Goal: Information Seeking & Learning: Learn about a topic

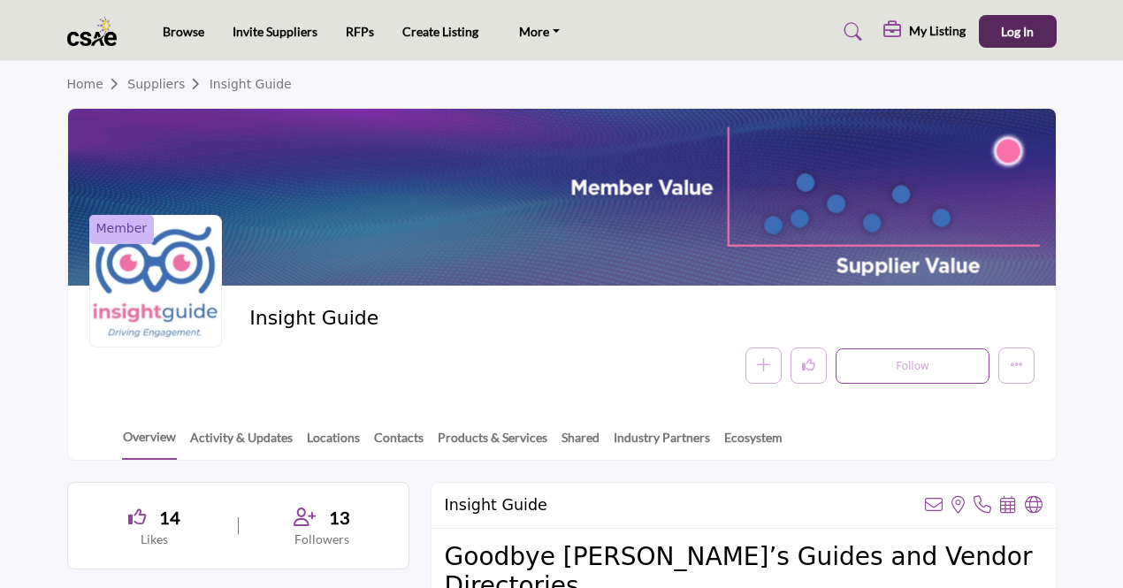
click at [108, 31] on img at bounding box center [96, 31] width 59 height 29
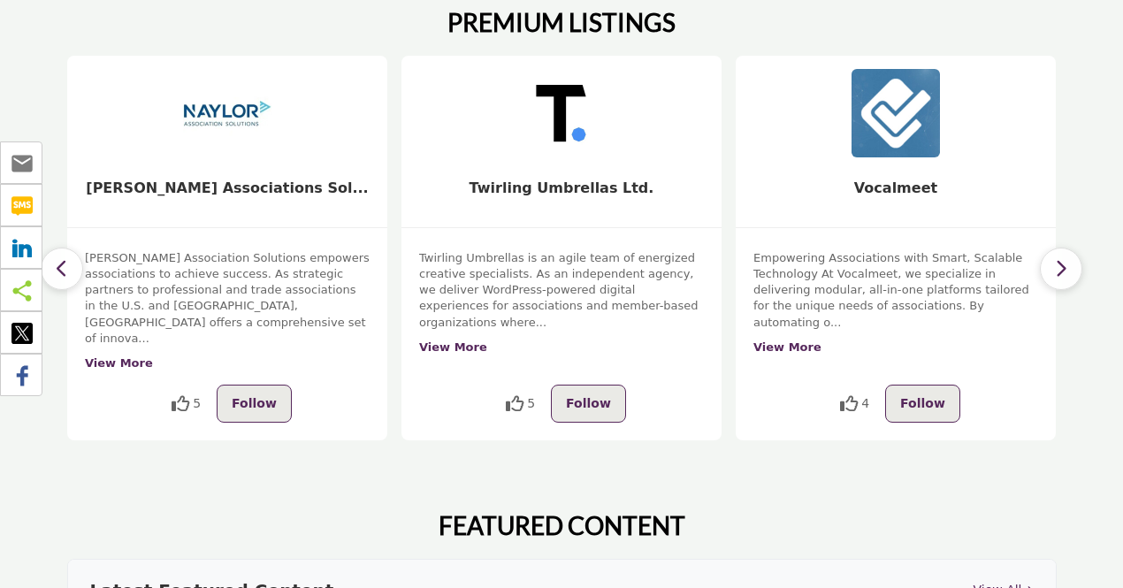
scroll to position [534, 0]
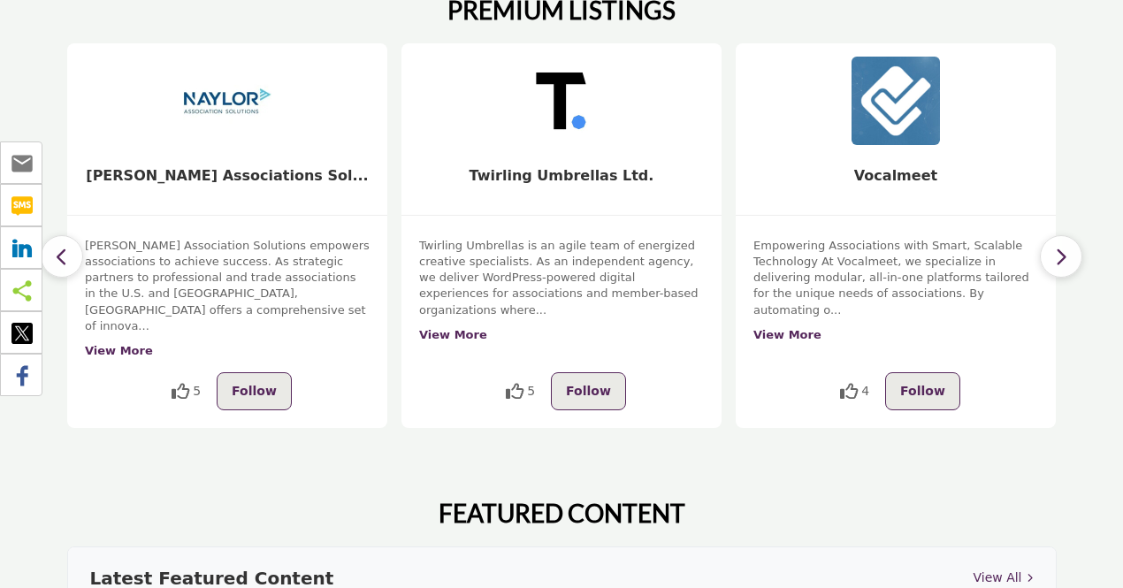
click at [66, 246] on icon "button" at bounding box center [62, 257] width 14 height 22
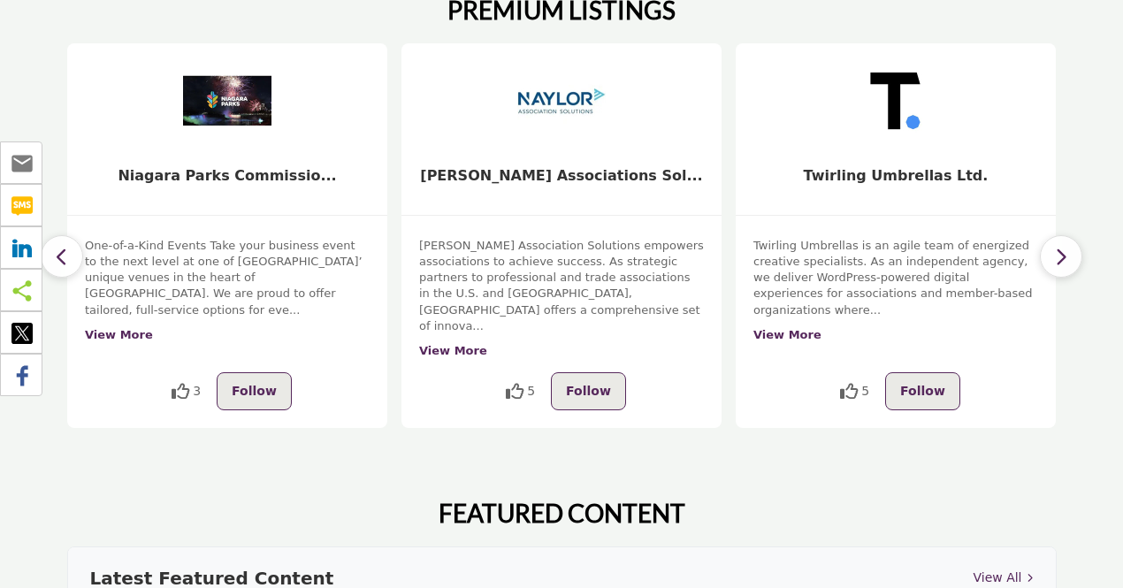
click at [66, 246] on icon "button" at bounding box center [62, 257] width 14 height 22
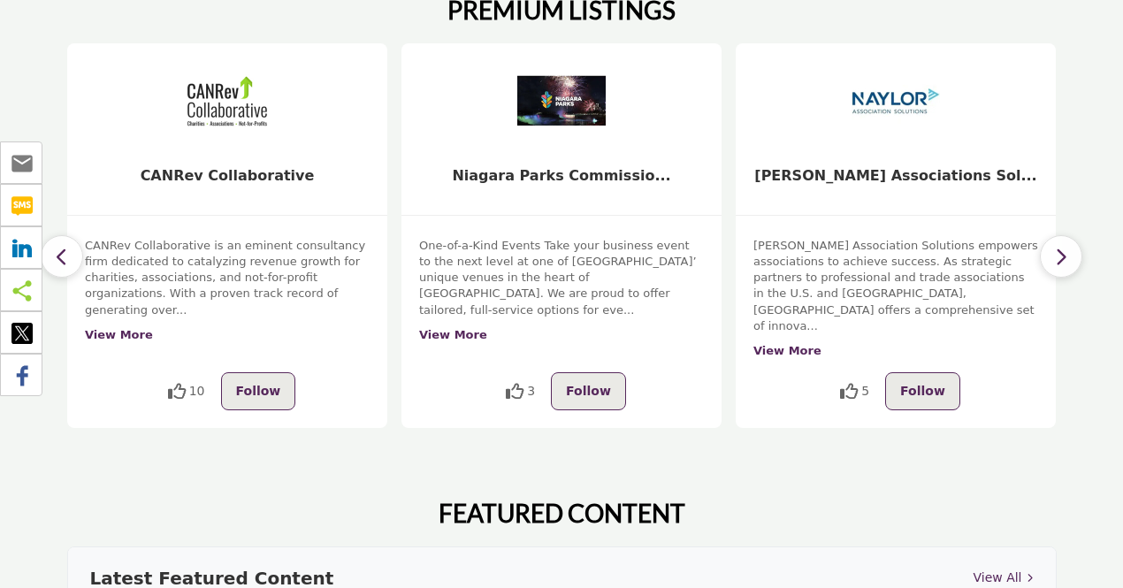
click at [66, 246] on icon "button" at bounding box center [62, 257] width 14 height 22
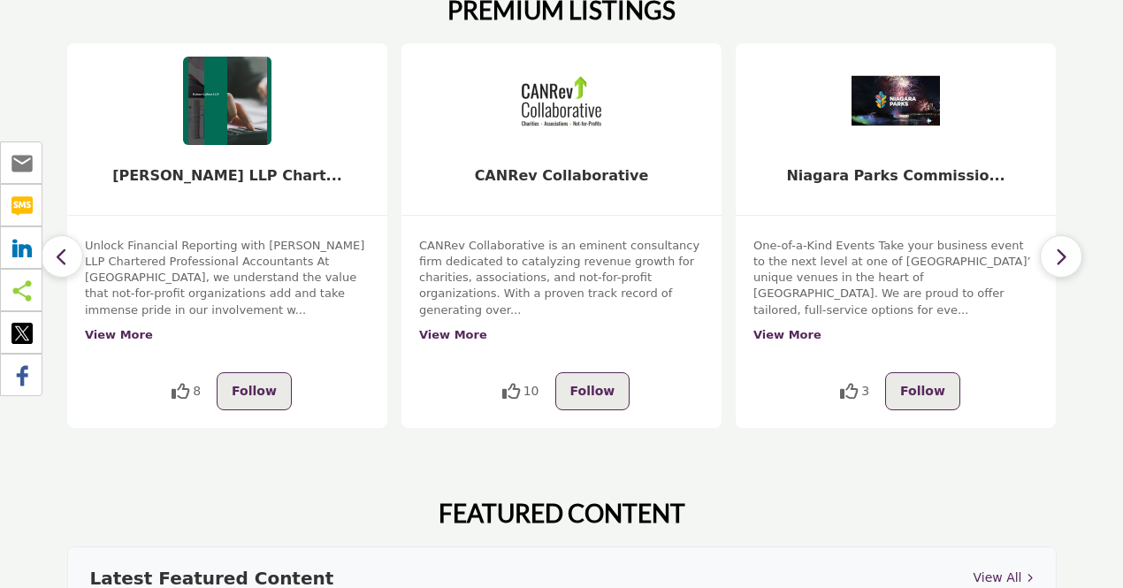
click at [66, 246] on icon "button" at bounding box center [62, 257] width 14 height 22
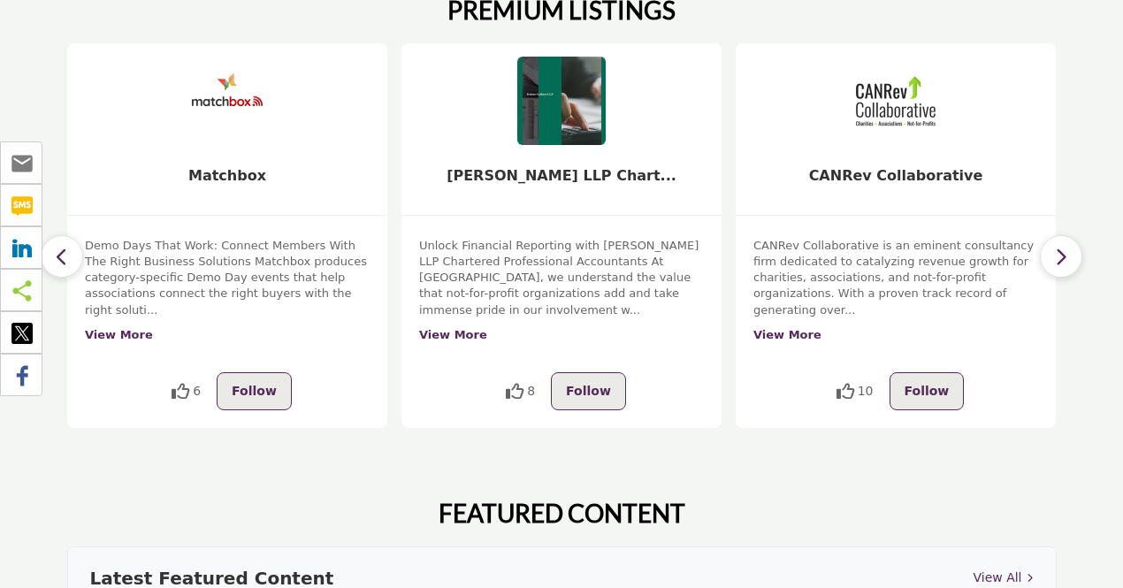
click at [66, 246] on icon "button" at bounding box center [62, 257] width 14 height 22
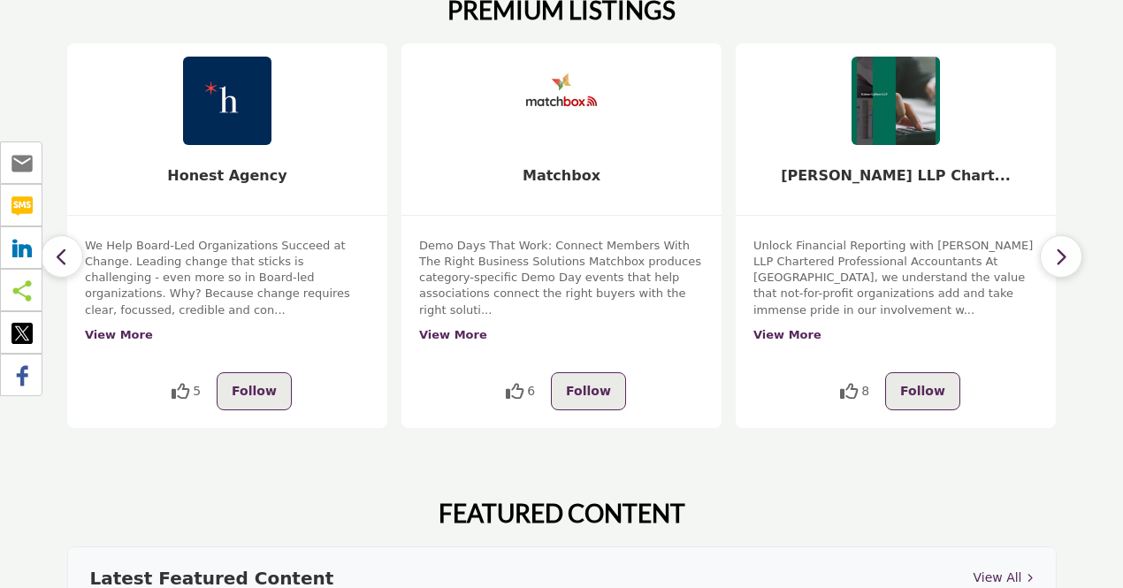
click at [66, 246] on icon "button" at bounding box center [62, 257] width 14 height 22
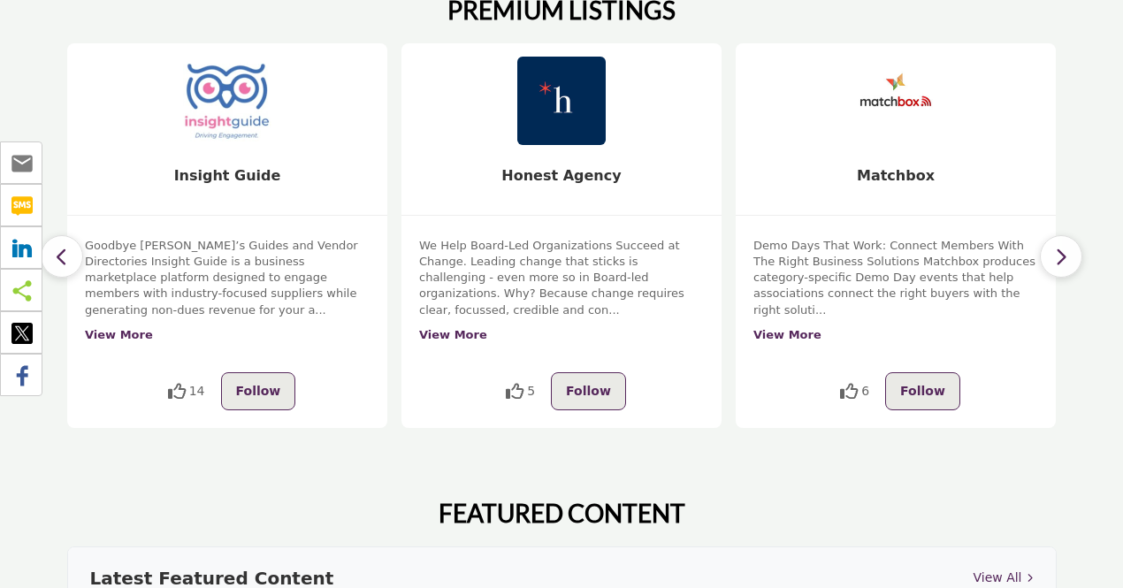
click at [66, 246] on icon "button" at bounding box center [62, 257] width 14 height 22
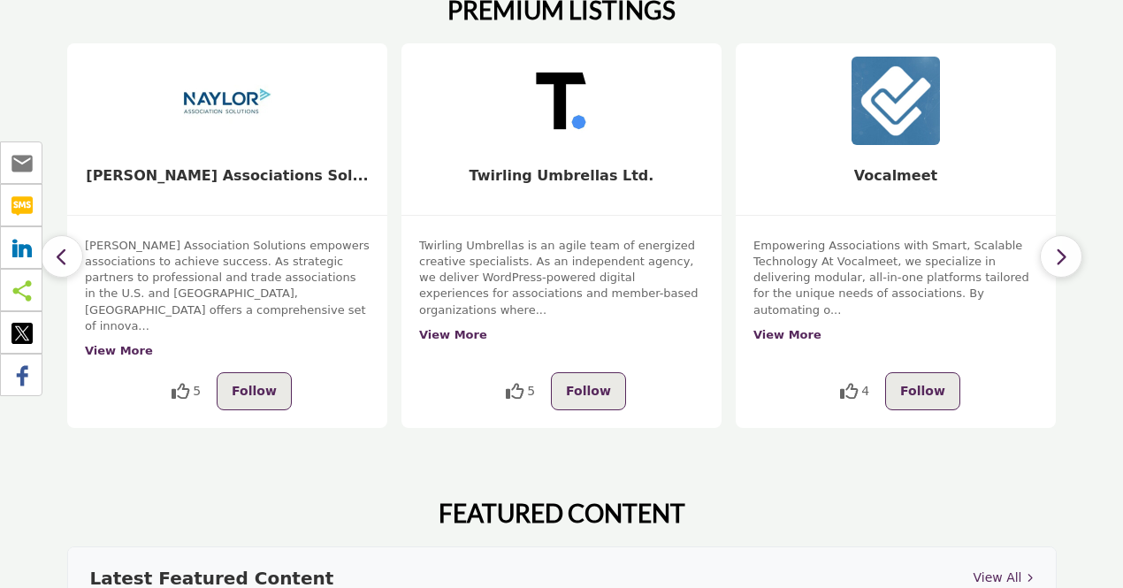
click at [69, 235] on button "button" at bounding box center [62, 256] width 42 height 42
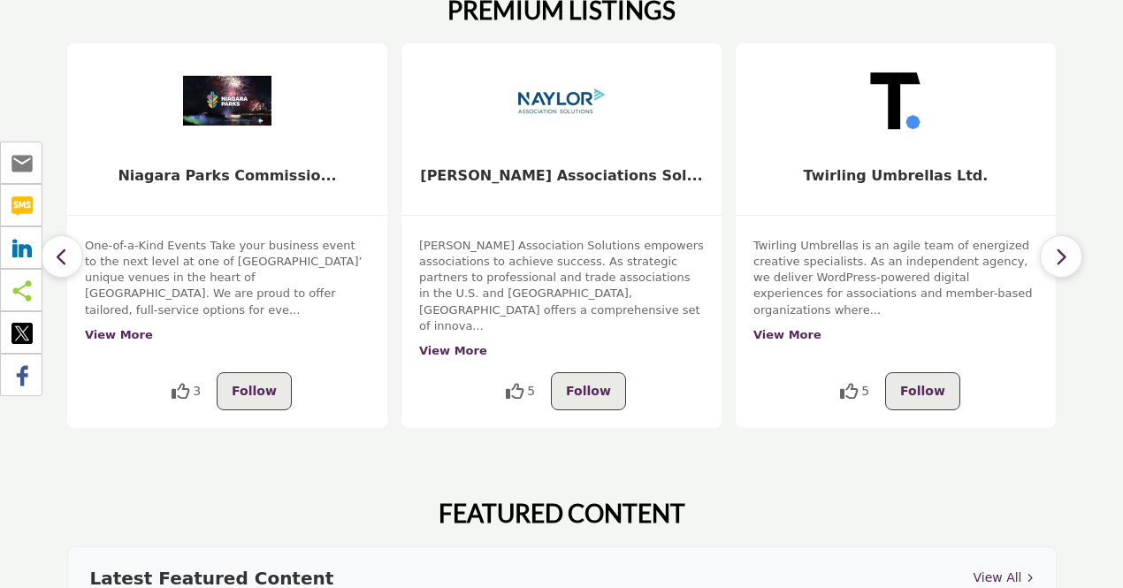
click at [69, 235] on button "button" at bounding box center [62, 256] width 42 height 42
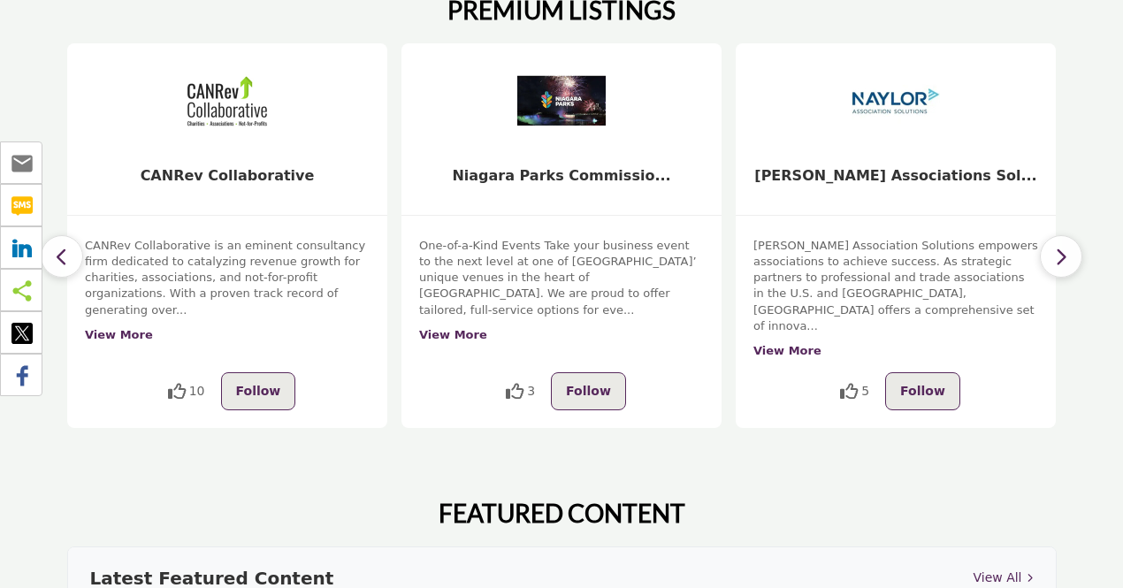
click at [69, 235] on button "button" at bounding box center [62, 256] width 42 height 42
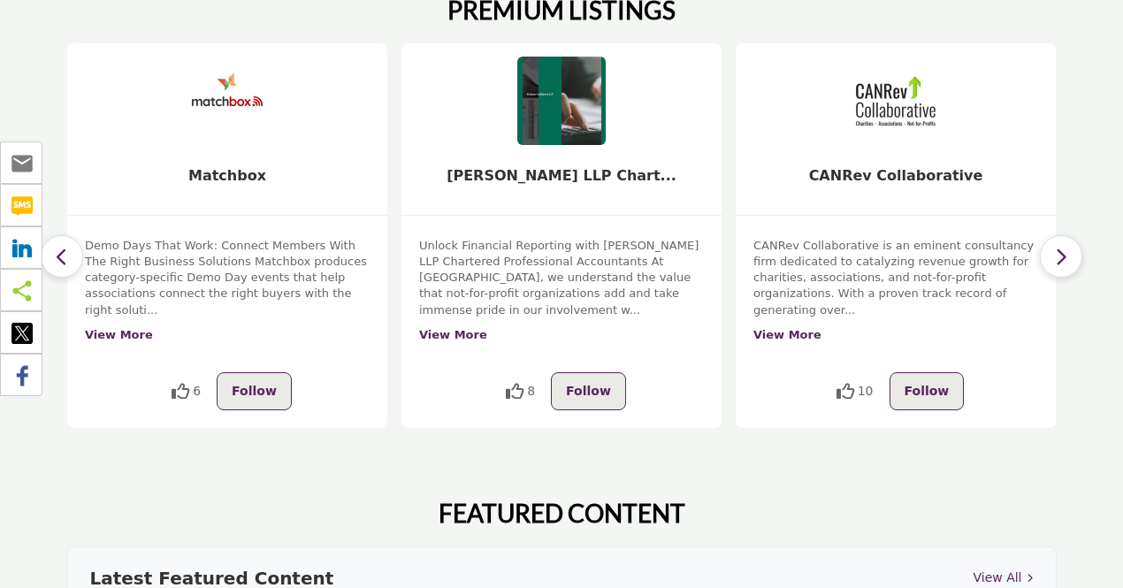
click at [69, 235] on button "button" at bounding box center [62, 256] width 42 height 42
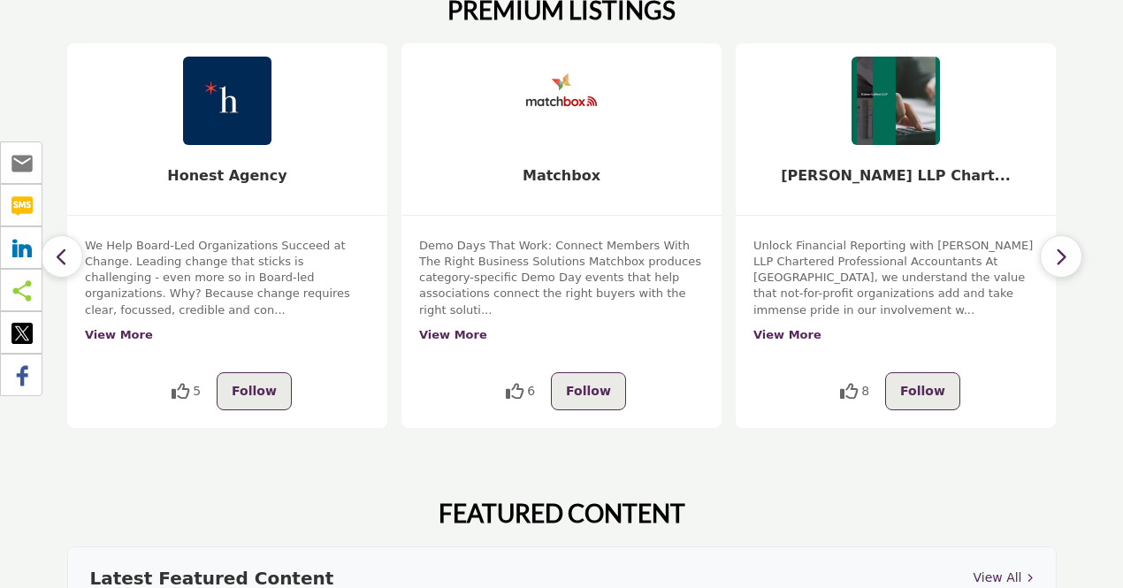
click at [69, 235] on button "button" at bounding box center [62, 256] width 42 height 42
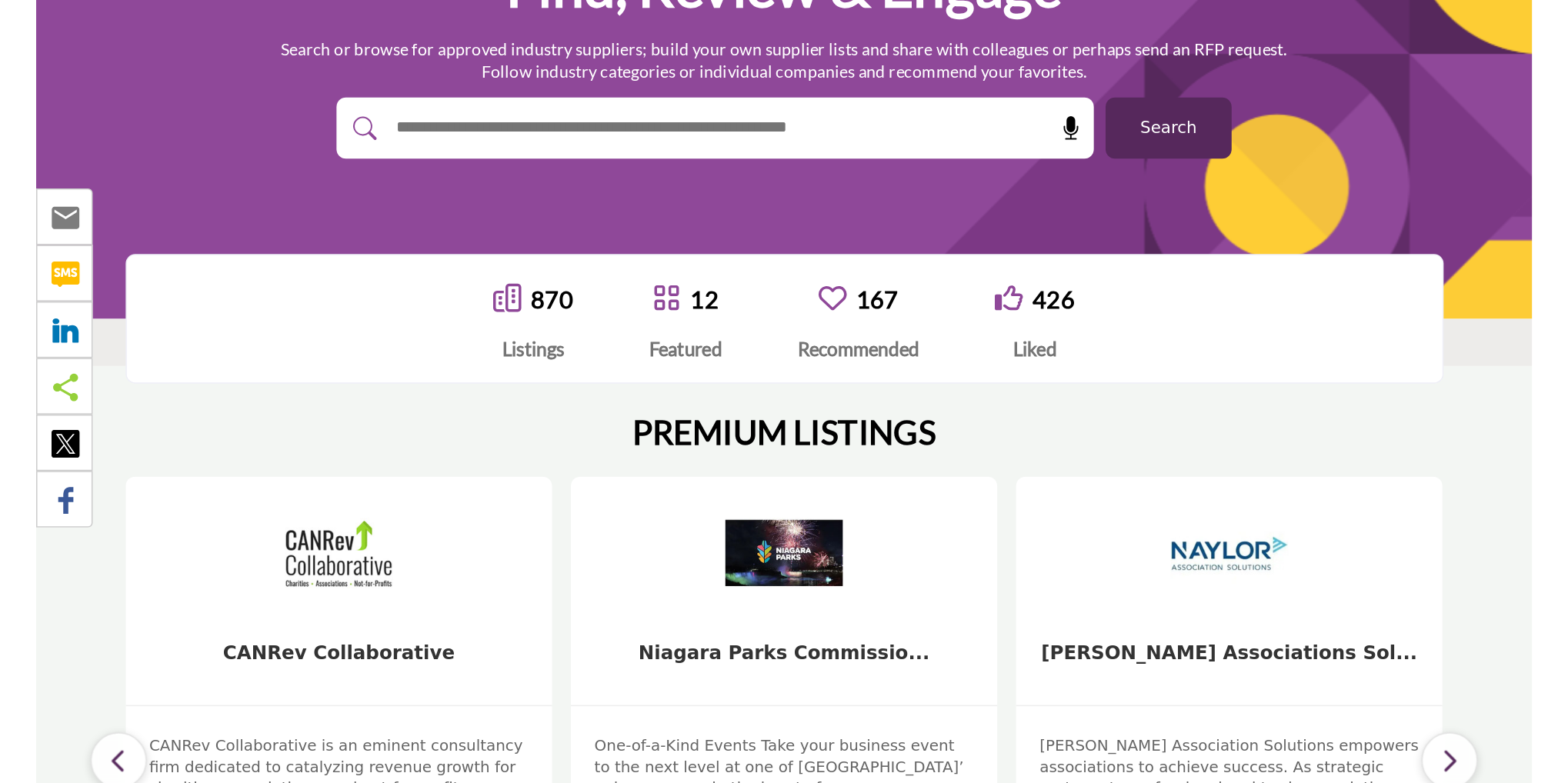
scroll to position [0, 0]
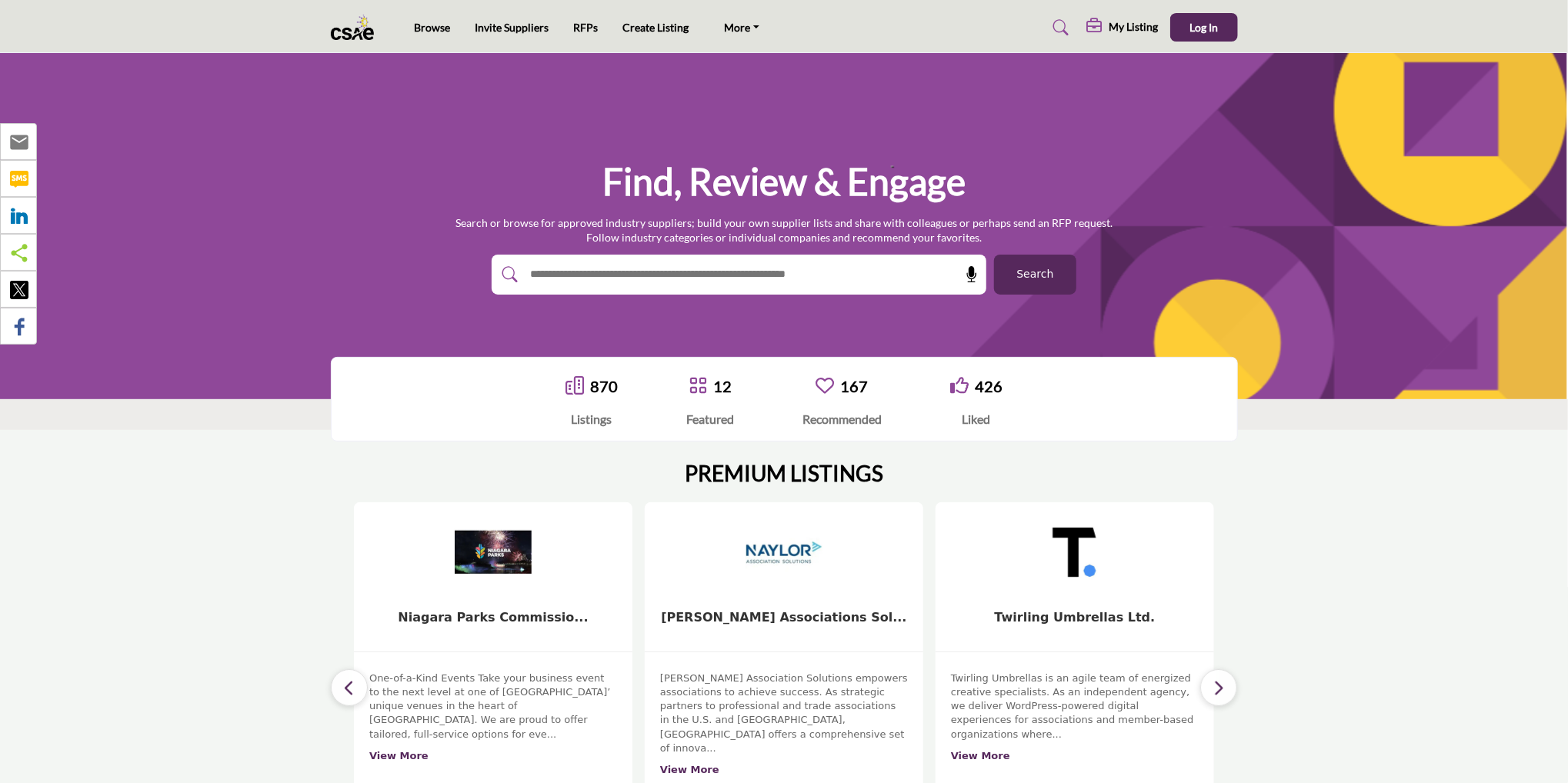
click at [348, 511] on icon "button" at bounding box center [349, 688] width 12 height 19
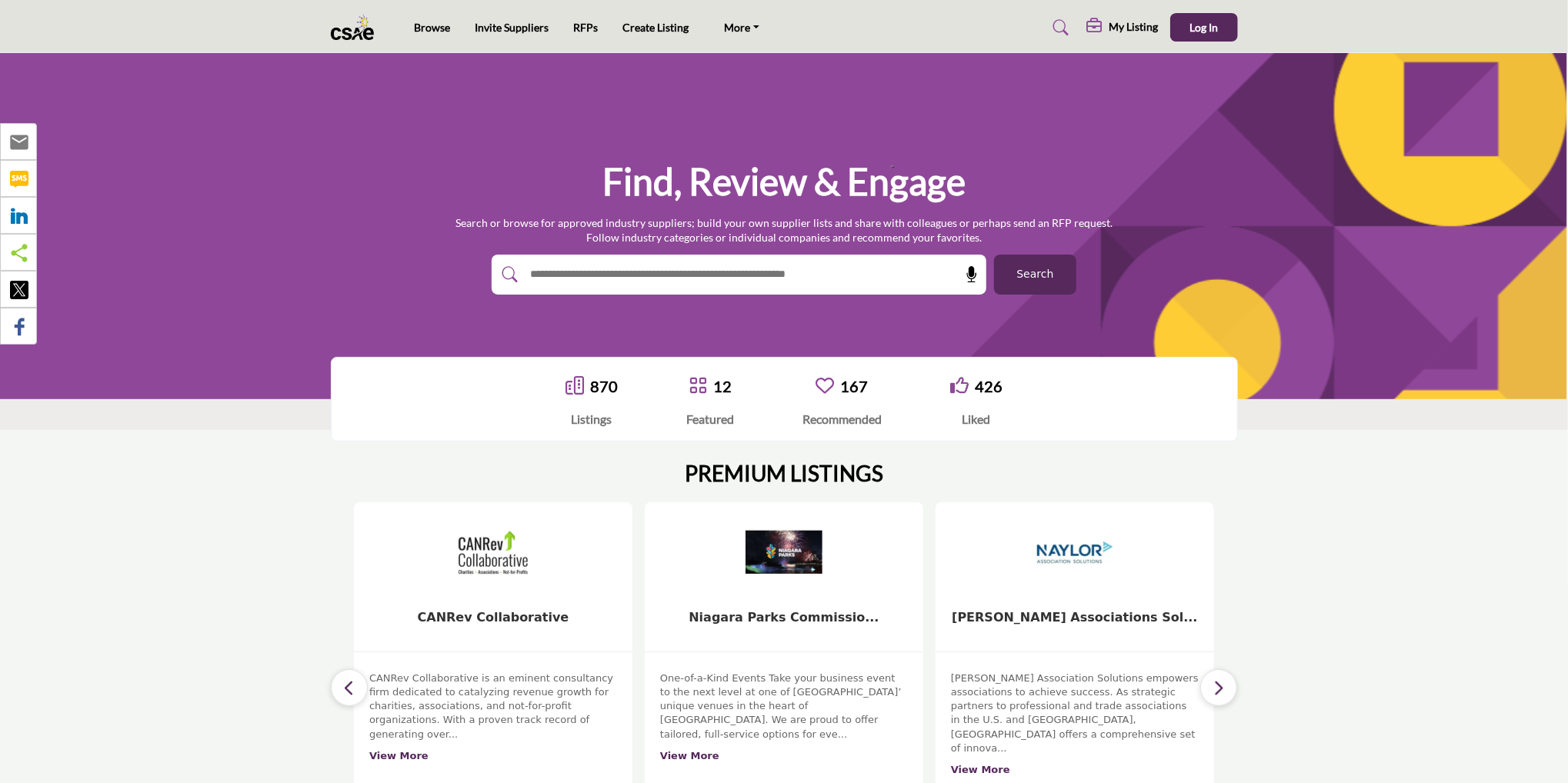
click at [348, 511] on icon "button" at bounding box center [349, 688] width 12 height 19
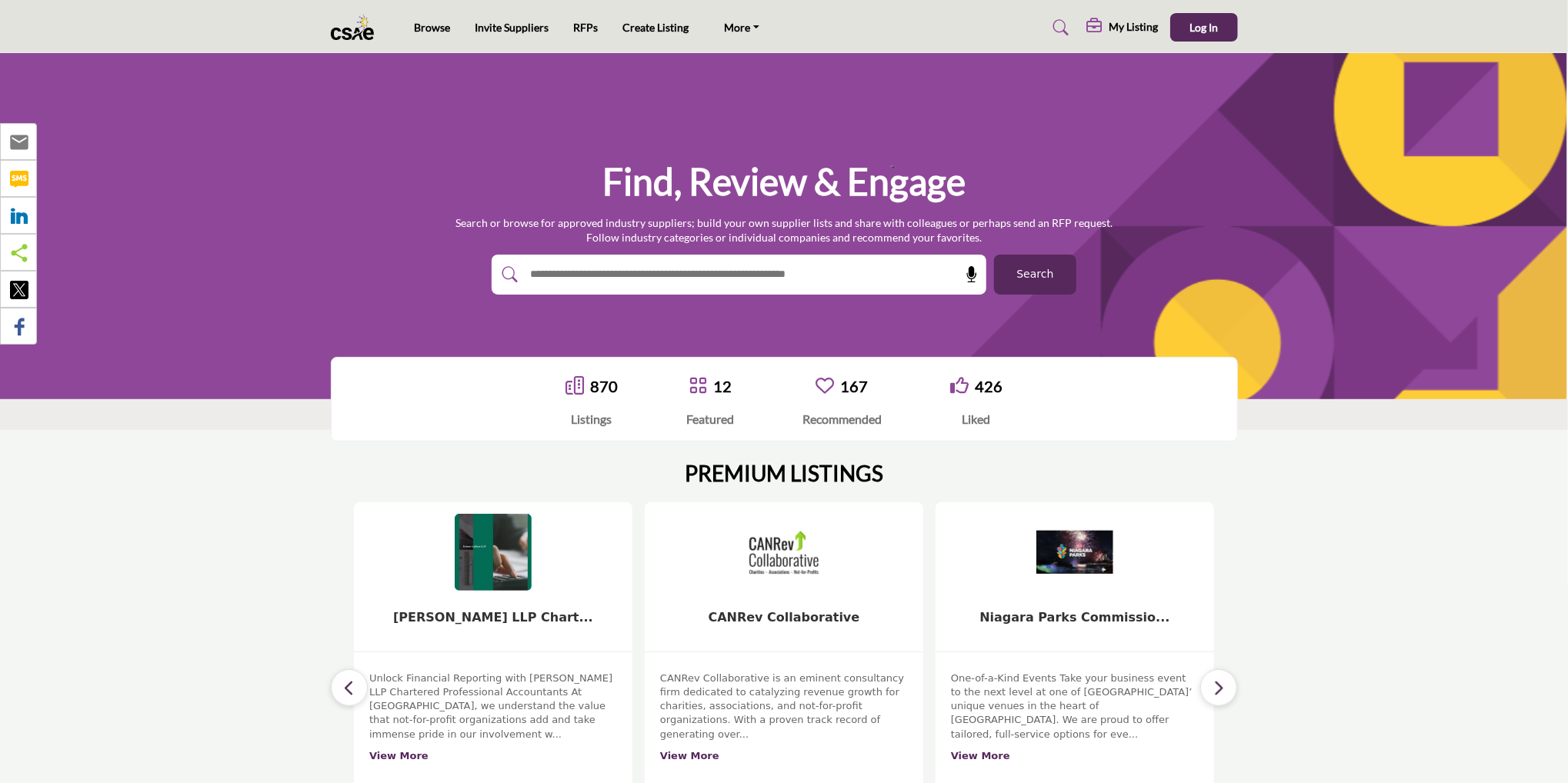
click at [348, 511] on icon "button" at bounding box center [349, 688] width 12 height 19
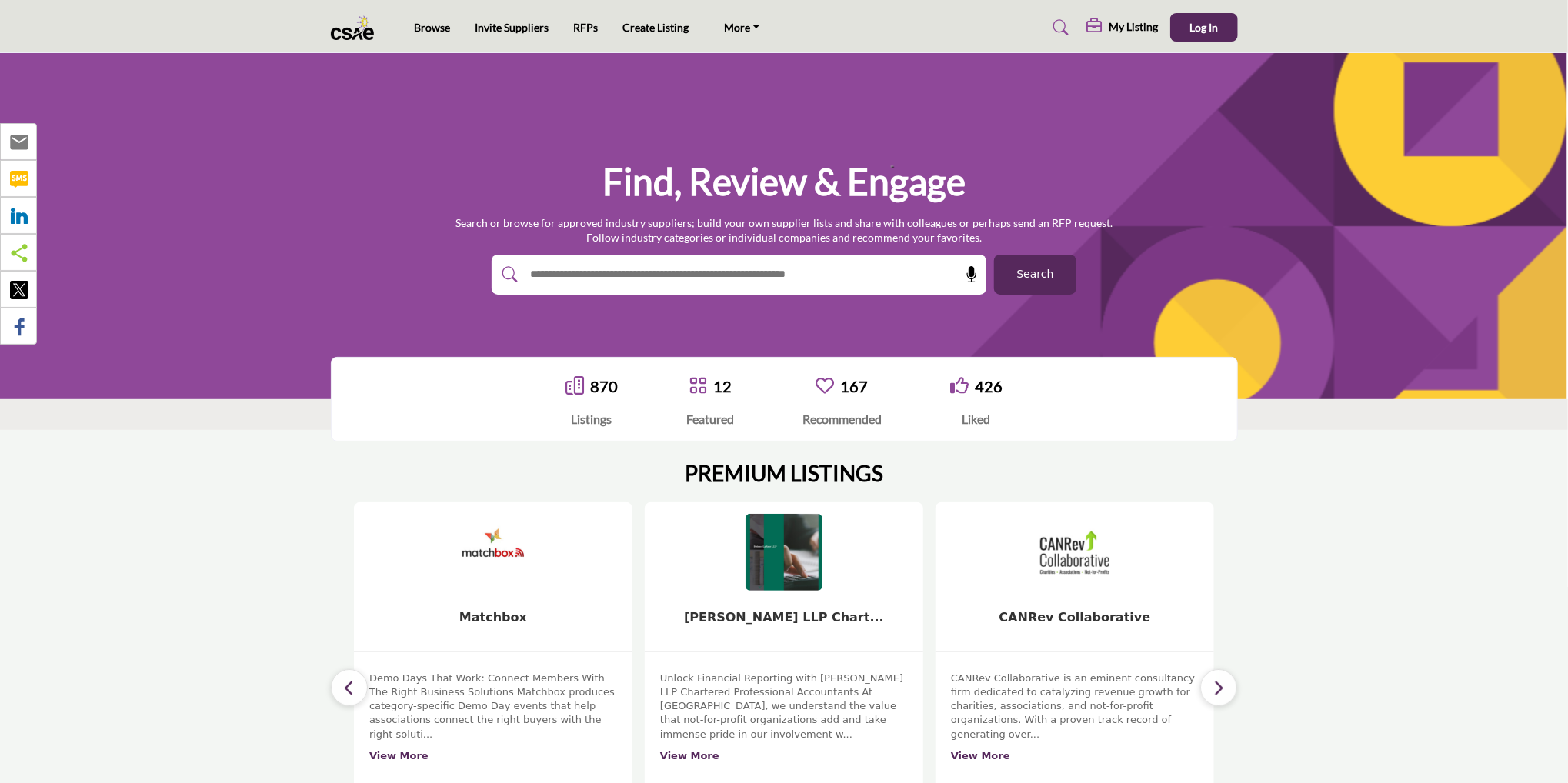
click at [348, 511] on icon "button" at bounding box center [349, 688] width 12 height 19
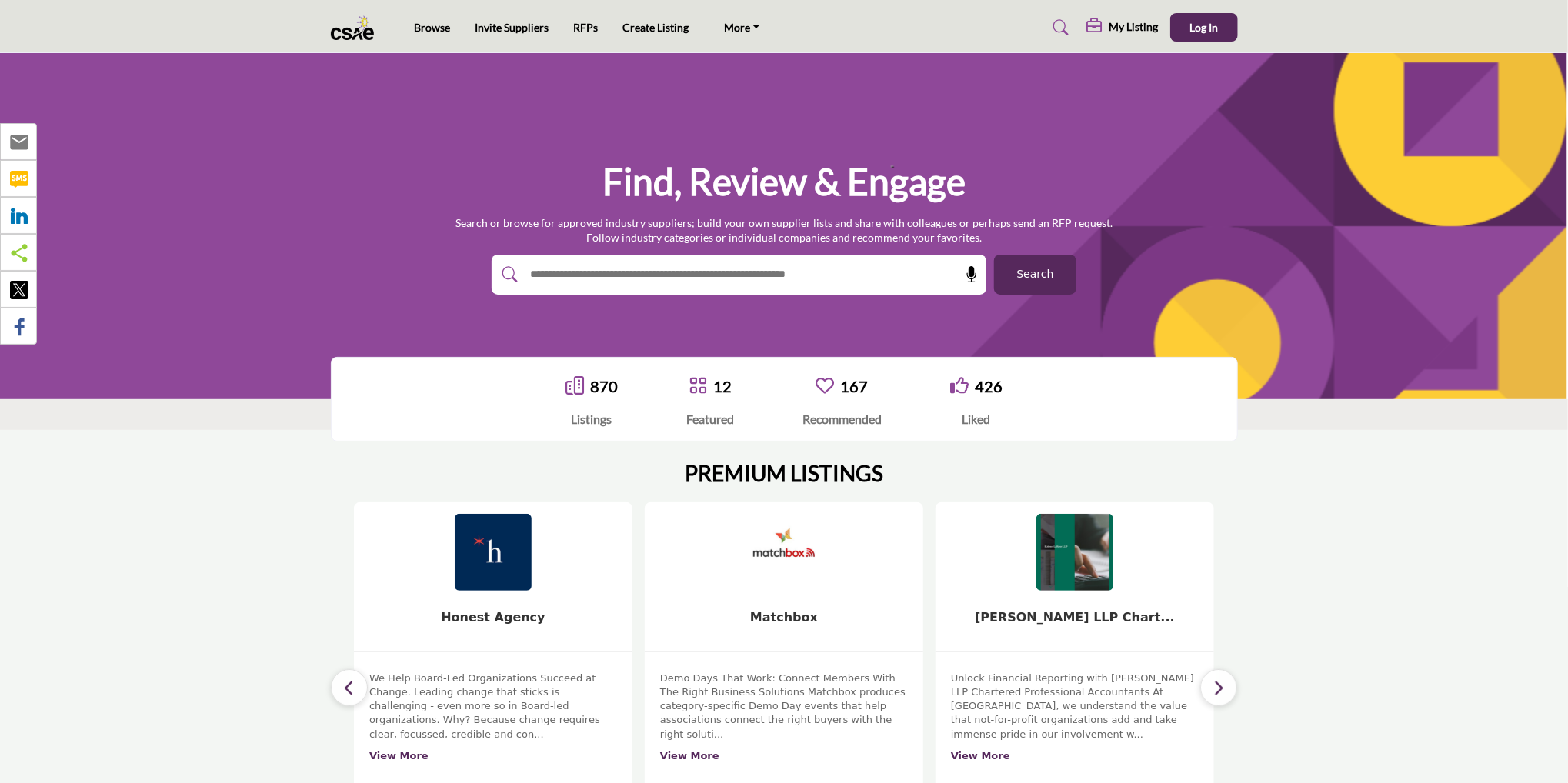
click at [348, 511] on icon "button" at bounding box center [349, 688] width 12 height 19
click at [347, 511] on icon "button" at bounding box center [349, 688] width 12 height 19
click at [976, 30] on h5 "My Listing" at bounding box center [1134, 27] width 50 height 14
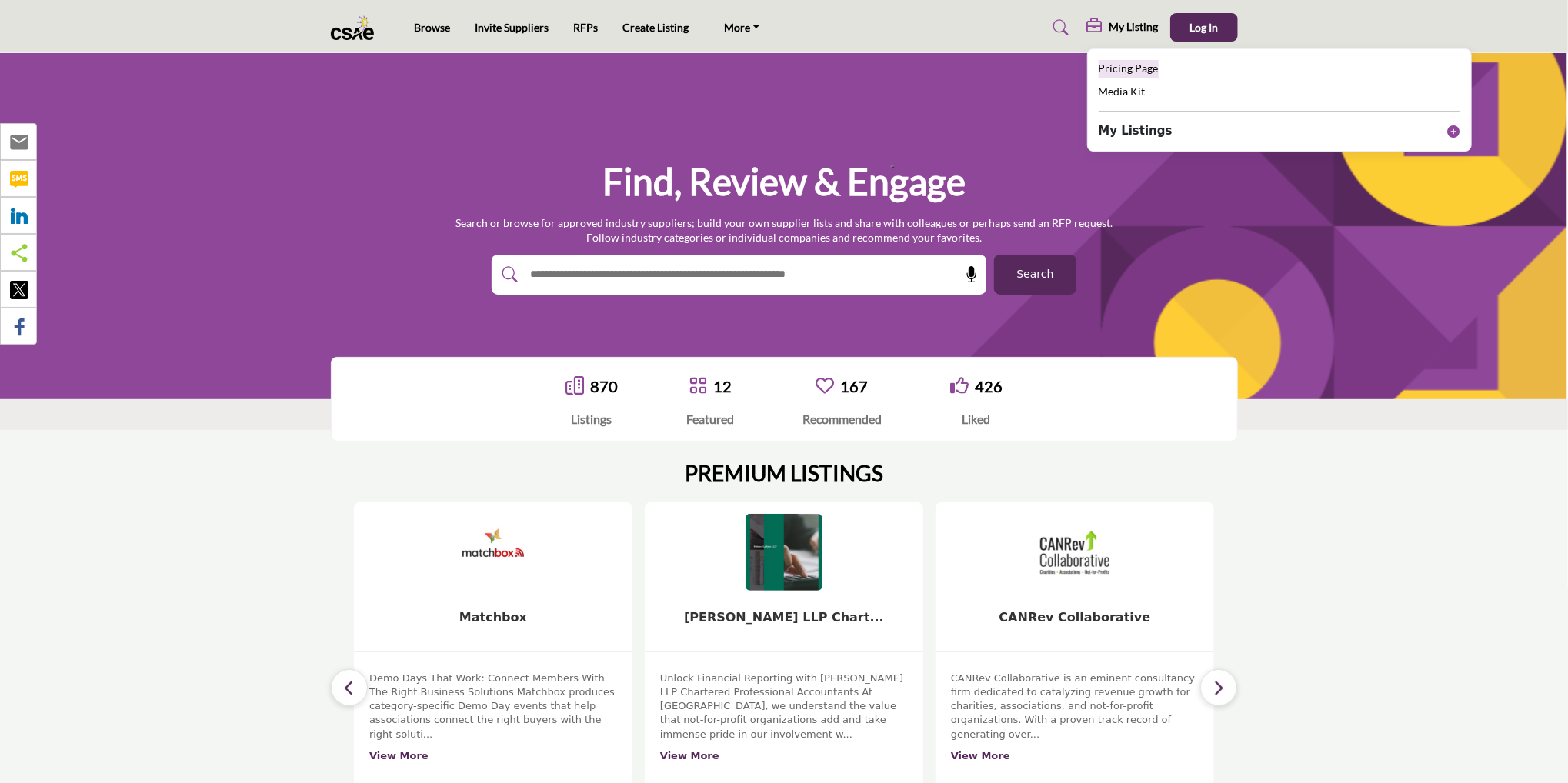
click at [976, 64] on span "Pricing Page" at bounding box center [1129, 68] width 60 height 13
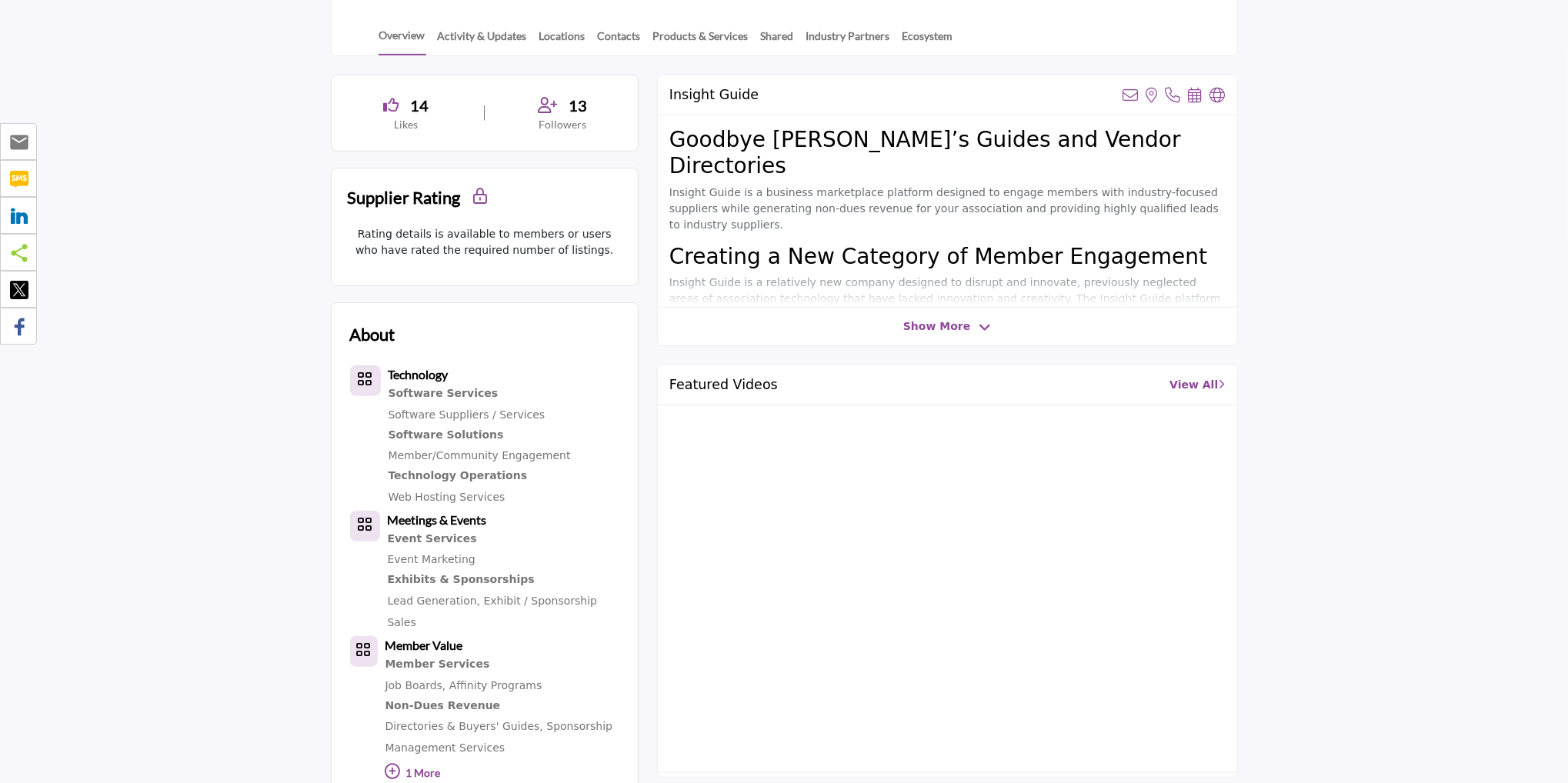
scroll to position [336, 0]
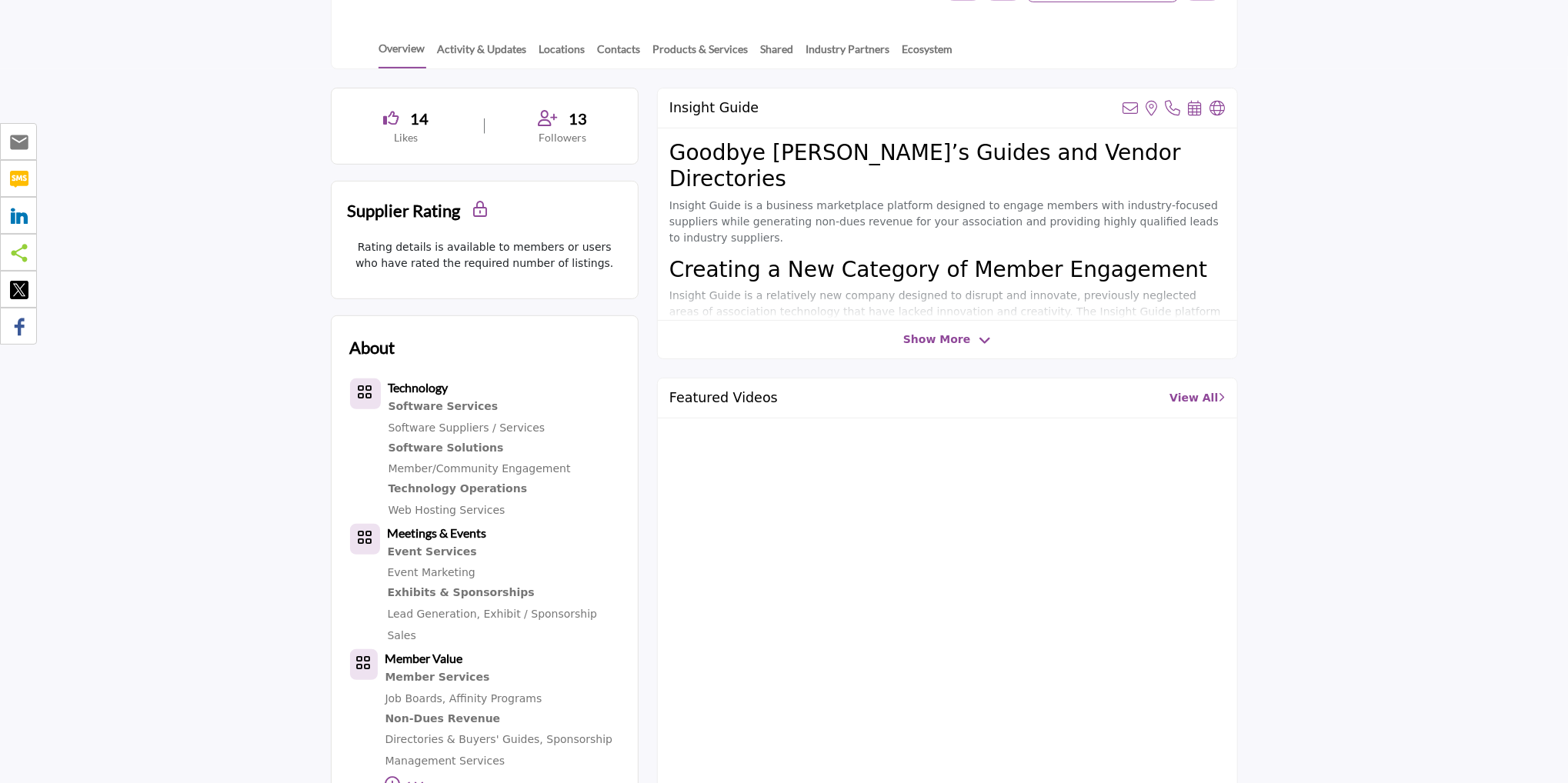
click at [979, 338] on icon at bounding box center [985, 341] width 12 height 14
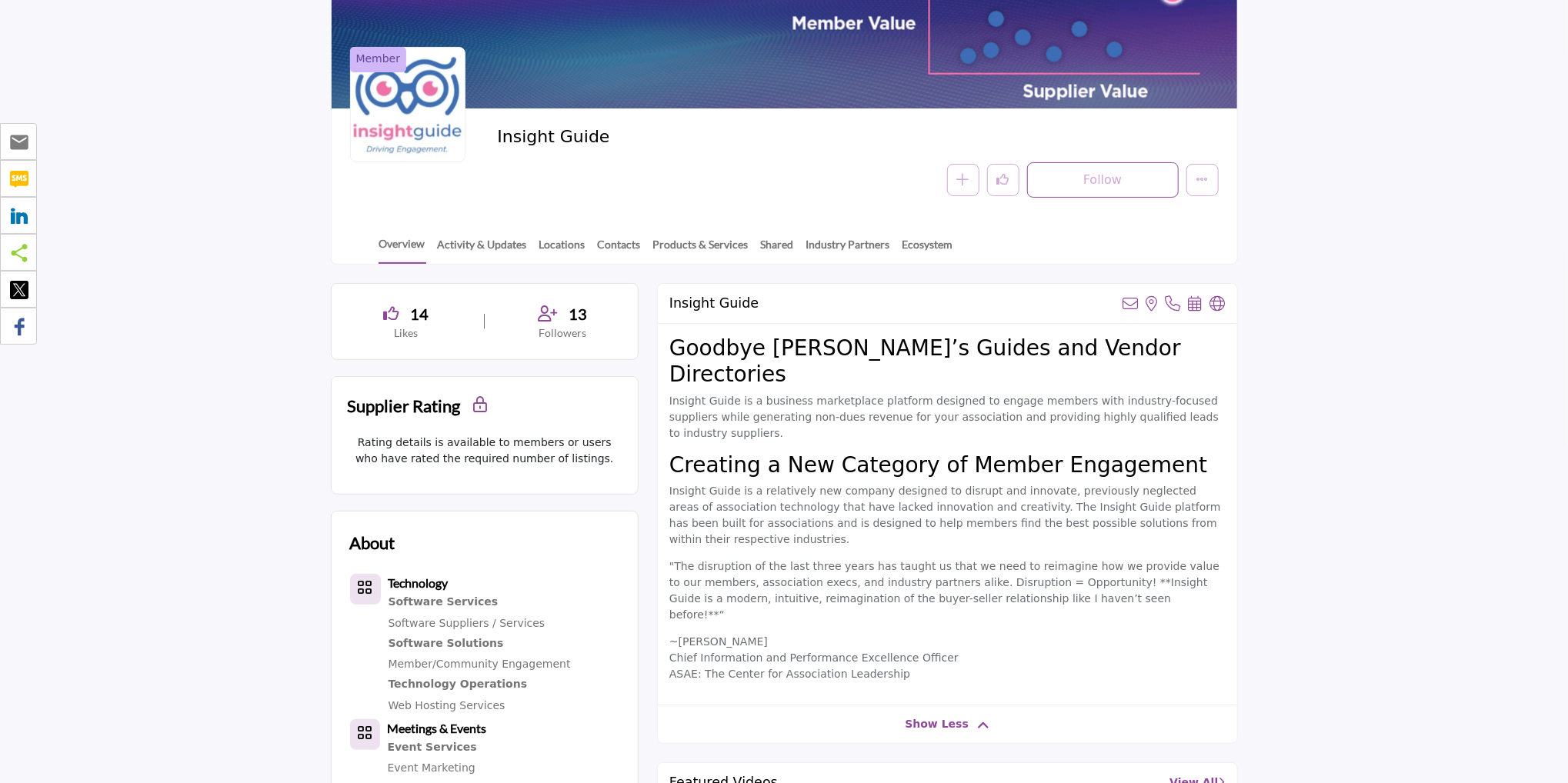
scroll to position [153, 0]
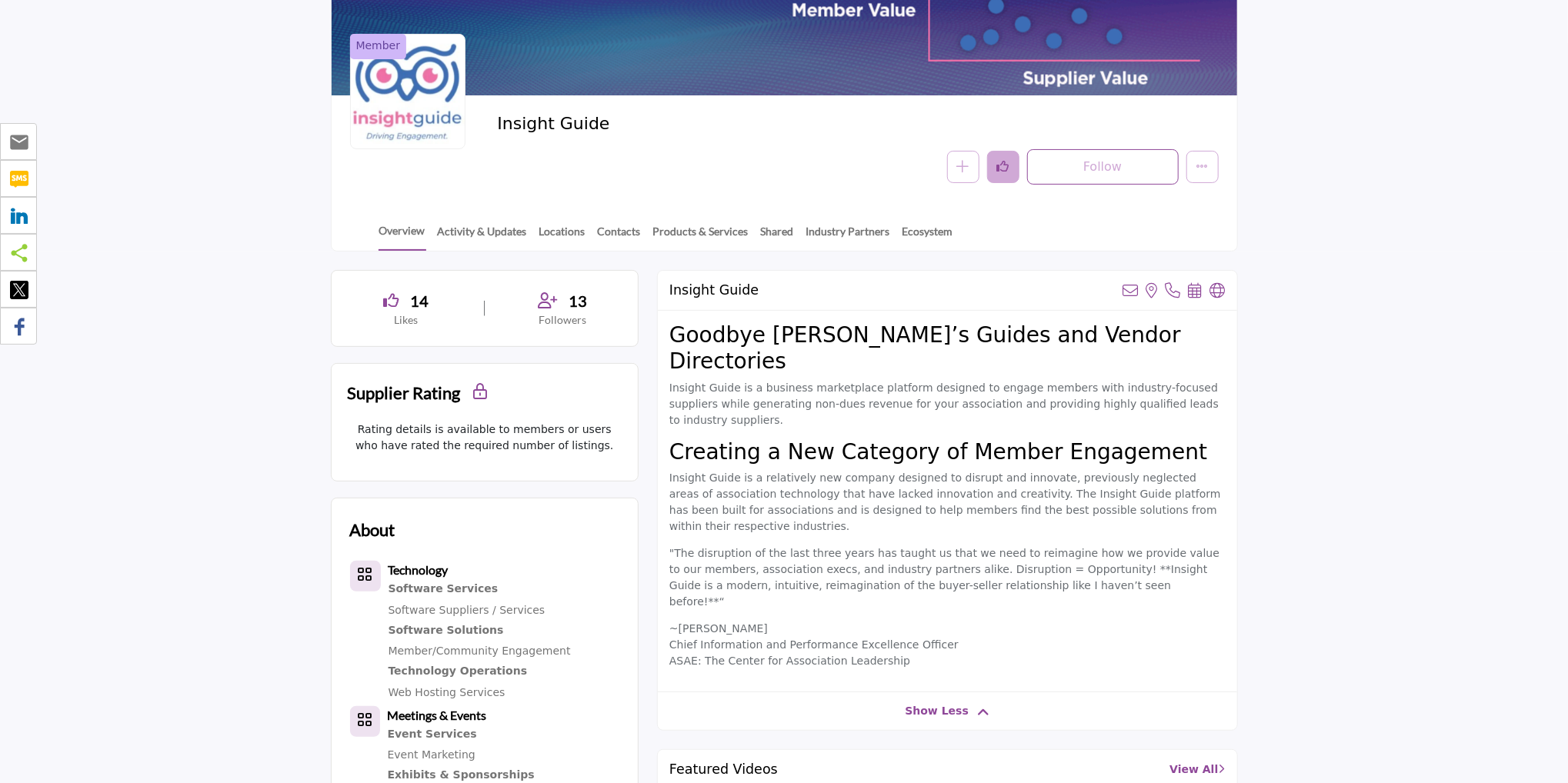
click at [1005, 172] on icon "Like" at bounding box center [1003, 166] width 12 height 12
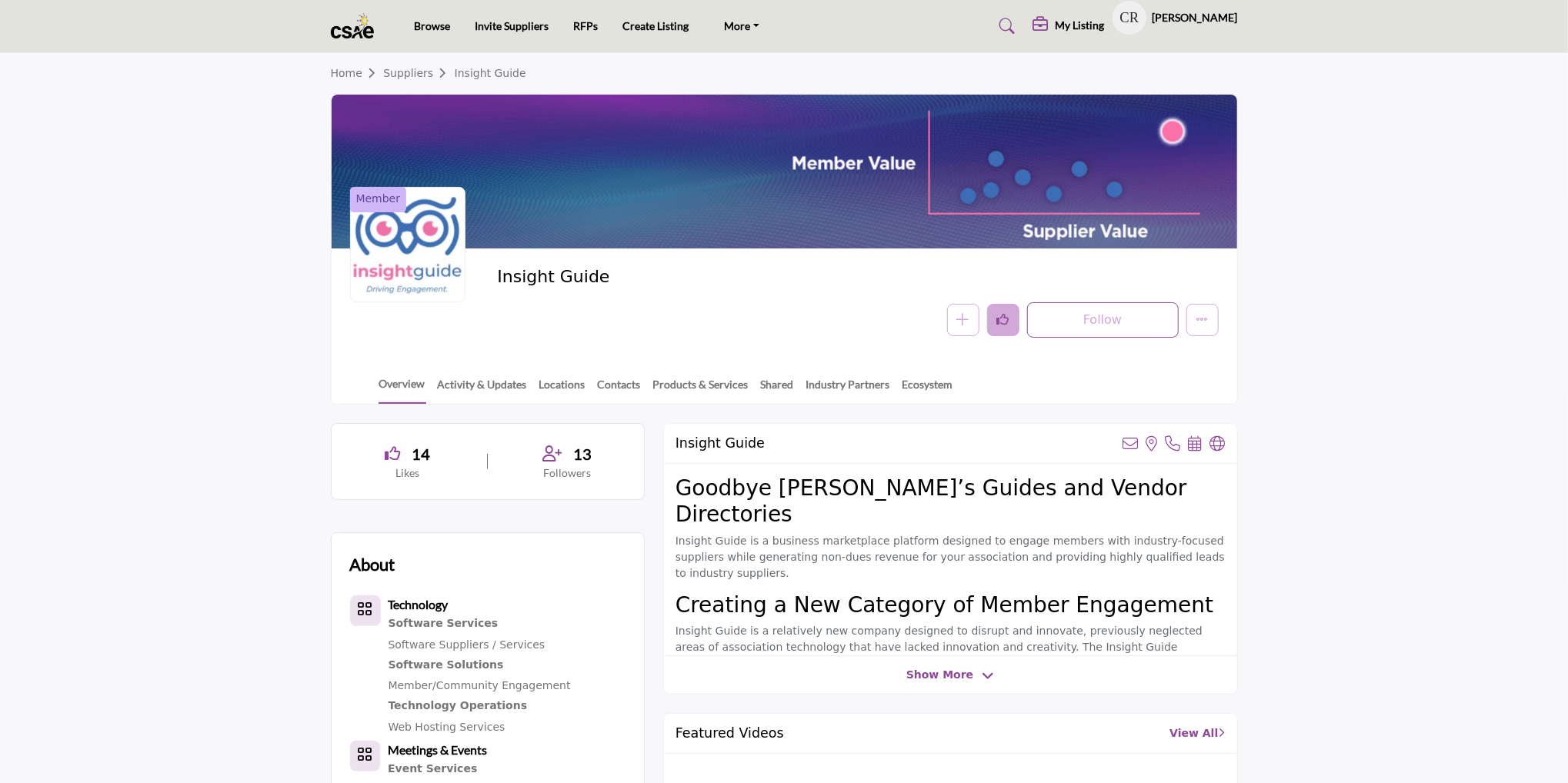
click at [1009, 325] on icon "Like" at bounding box center [1003, 319] width 12 height 12
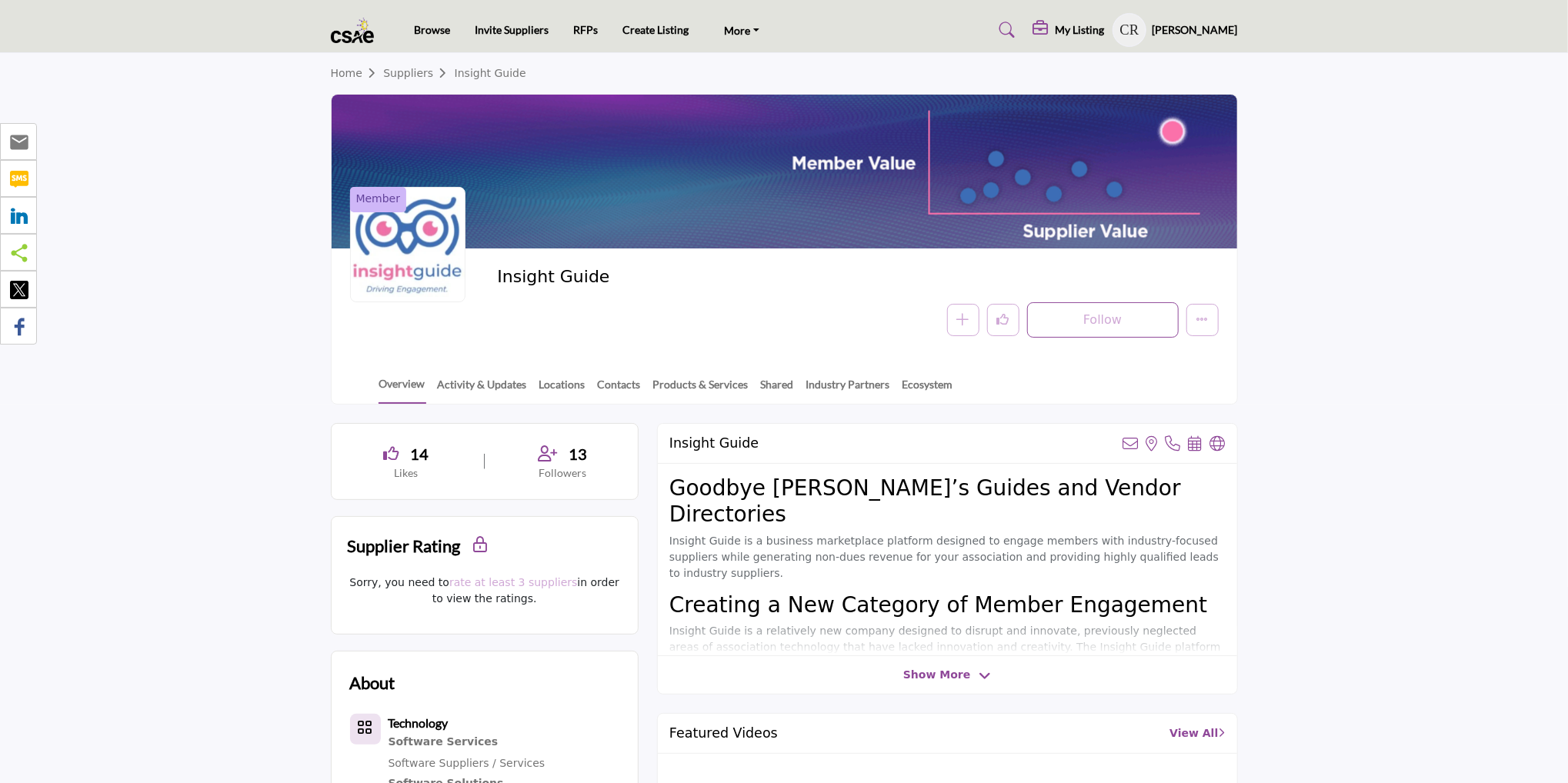
drag, startPoint x: 332, startPoint y: 545, endPoint x: 443, endPoint y: 539, distance: 111.2
click at [443, 539] on div "Supplier Rating Sorry, this filter is only available to members" at bounding box center [485, 545] width 306 height 57
click at [443, 539] on h2 "Supplier Rating" at bounding box center [405, 545] width 113 height 25
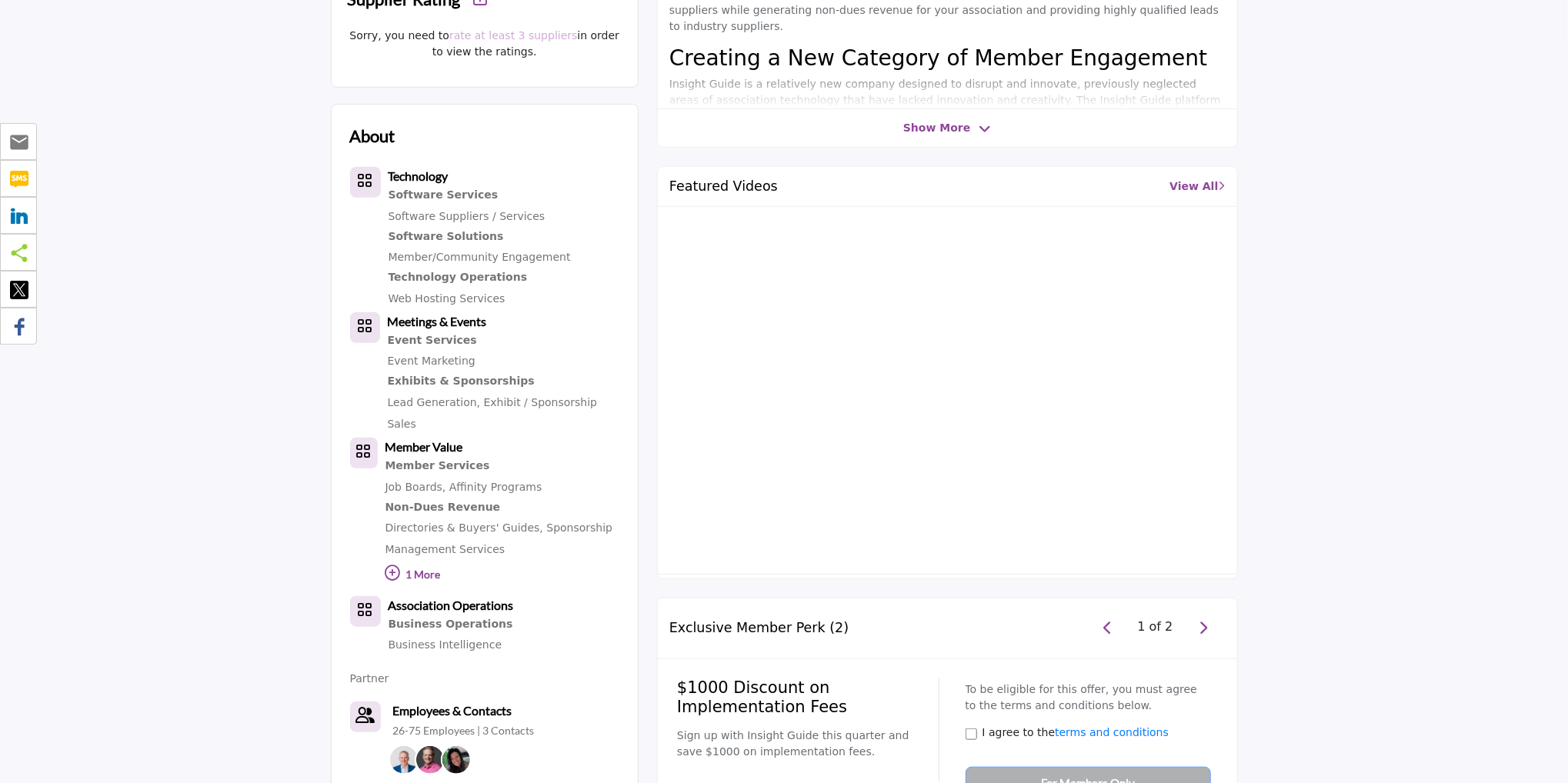
scroll to position [900, 0]
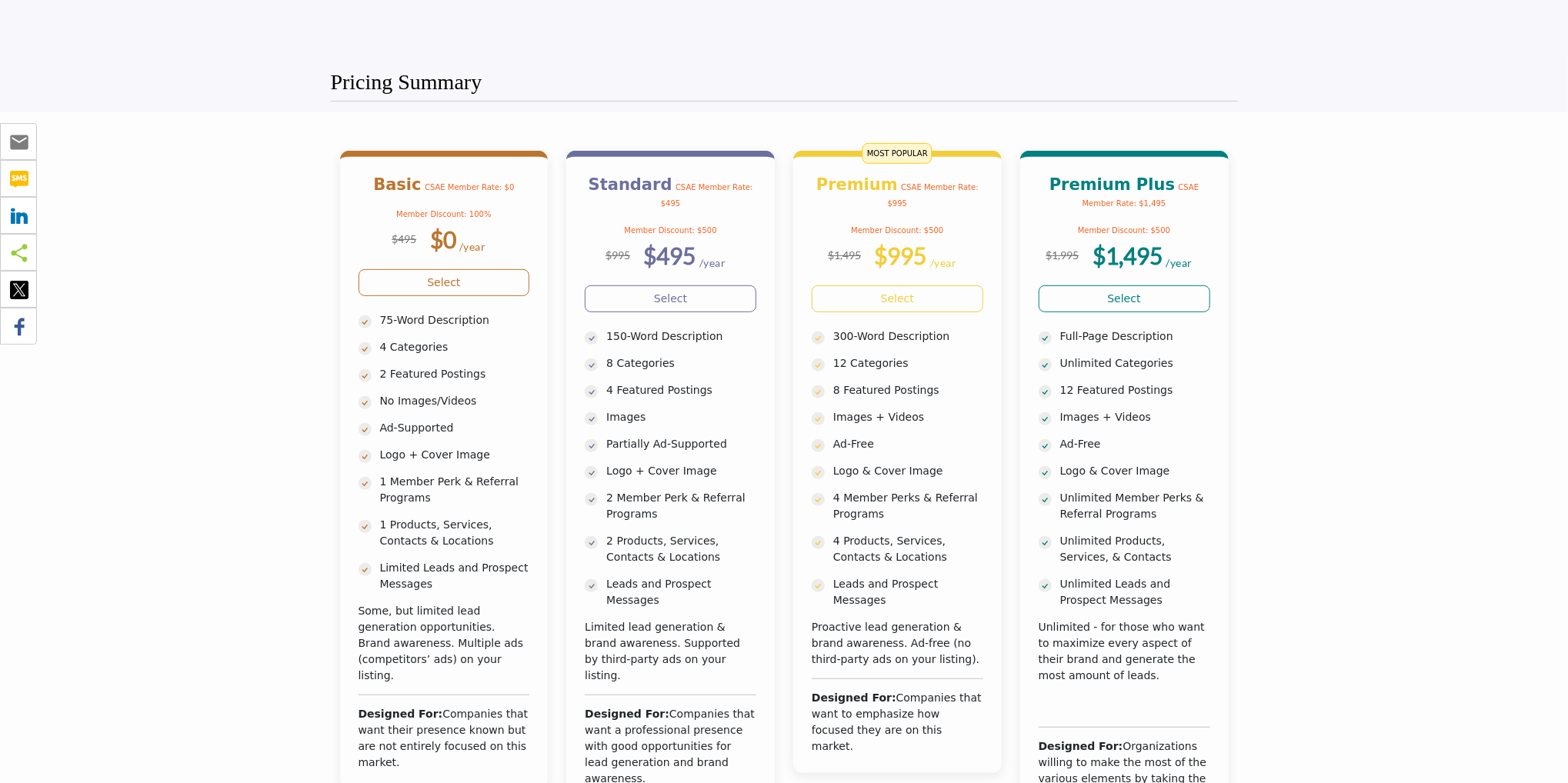
scroll to position [343, 0]
drag, startPoint x: 1574, startPoint y: 81, endPoint x: 1573, endPoint y: 210, distance: 129.0
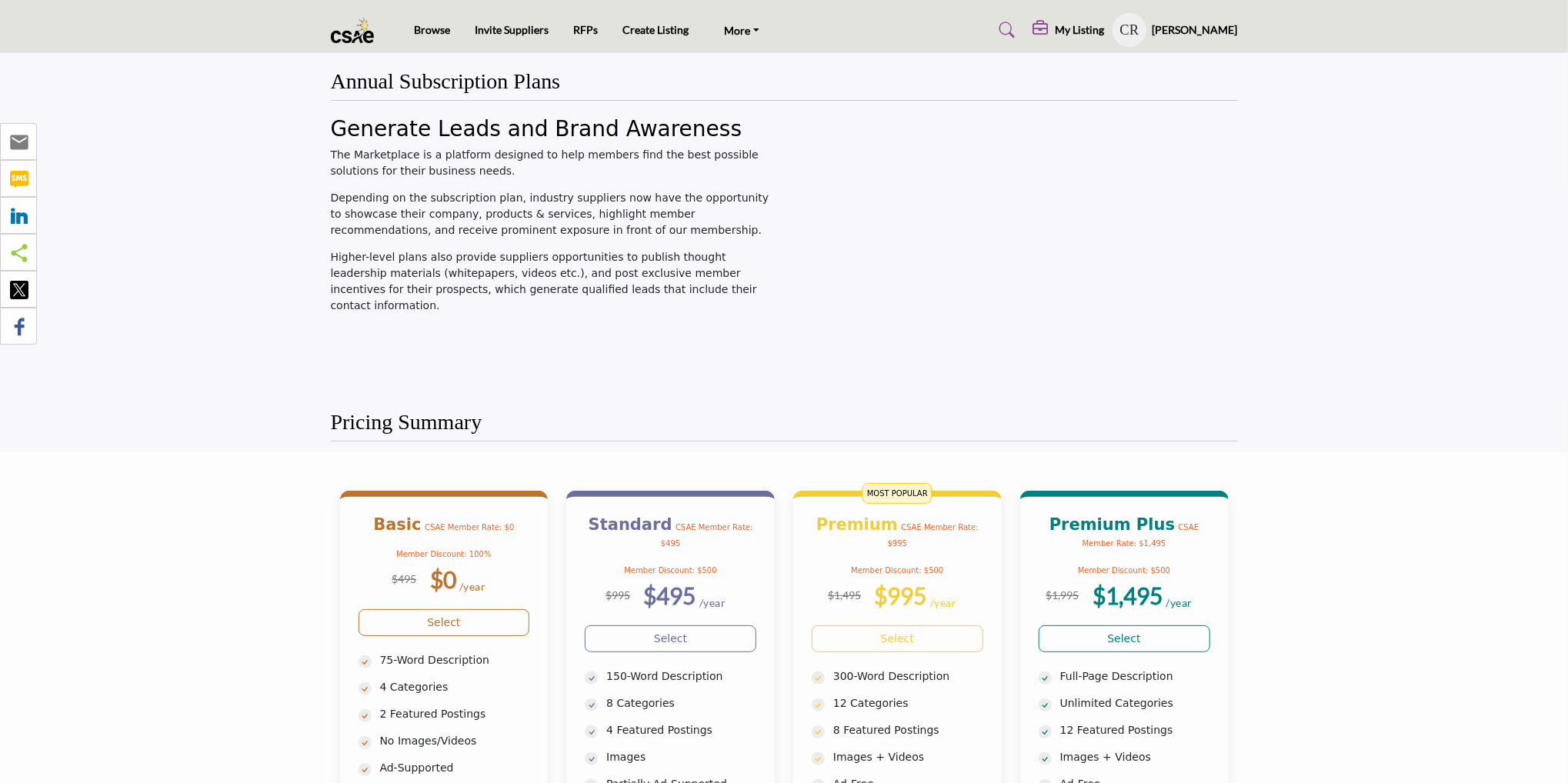
click at [342, 38] on img at bounding box center [356, 30] width 51 height 25
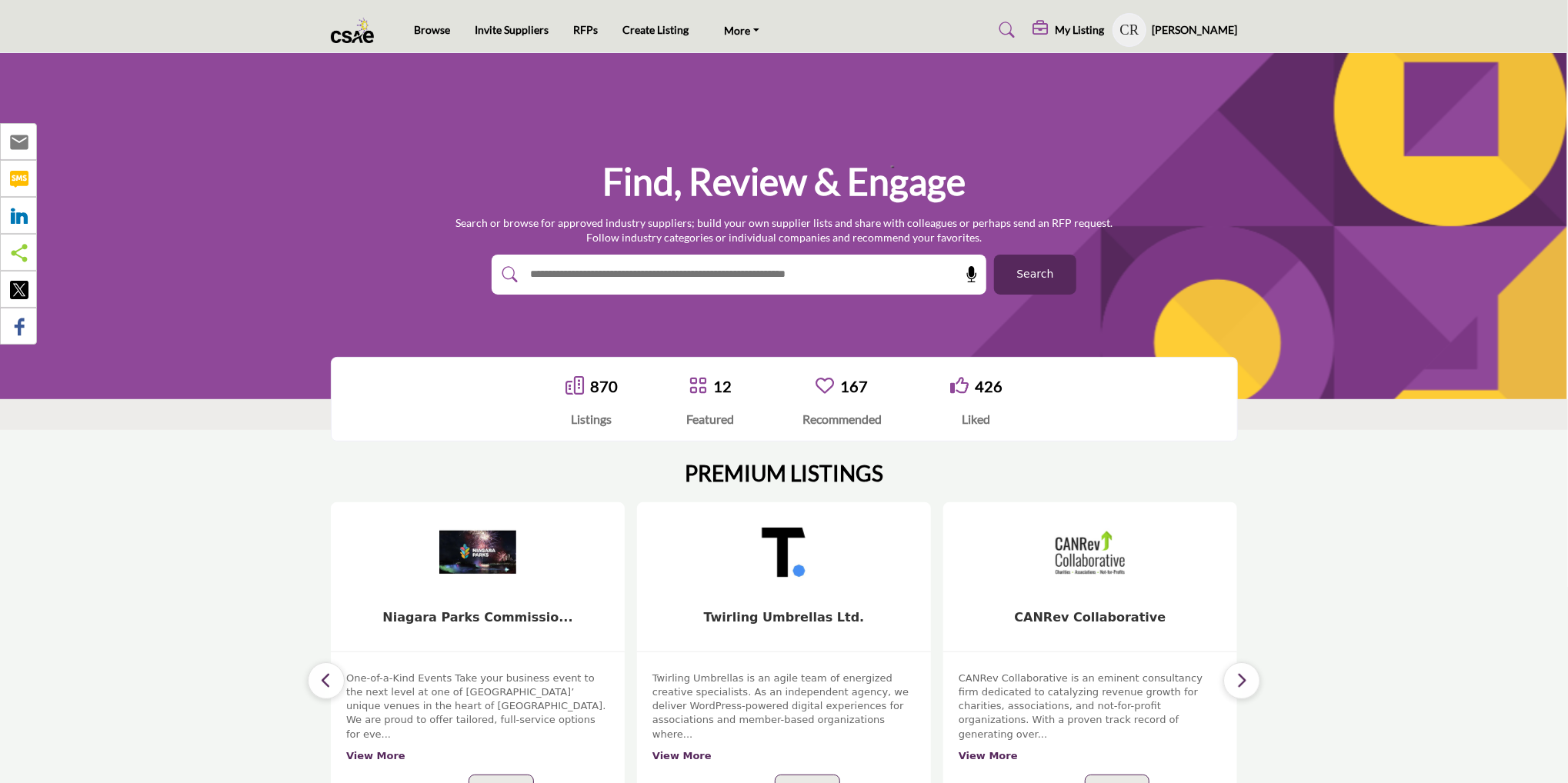
click at [1041, 271] on span "Search" at bounding box center [1035, 274] width 37 height 17
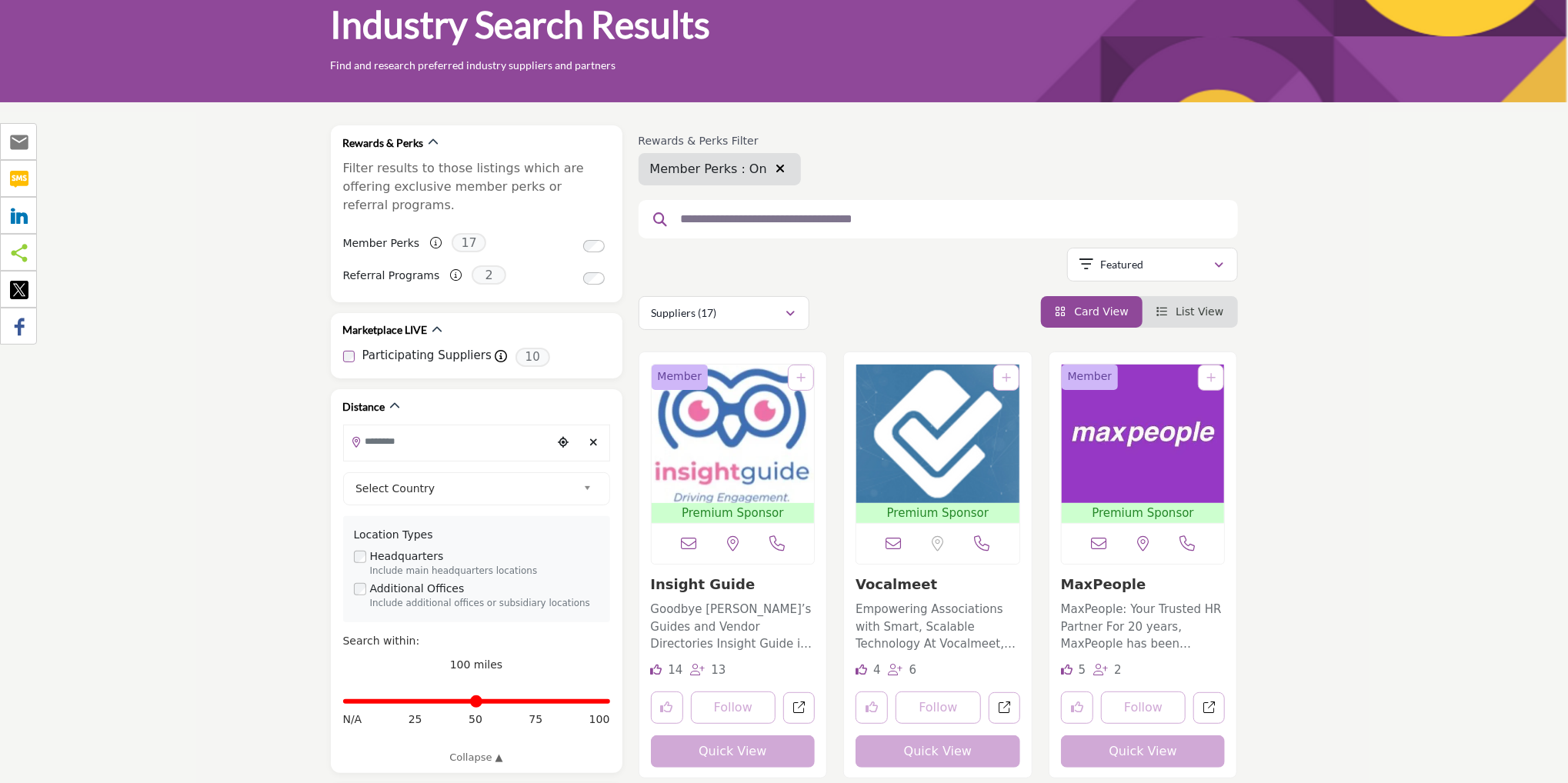
scroll to position [89, 0]
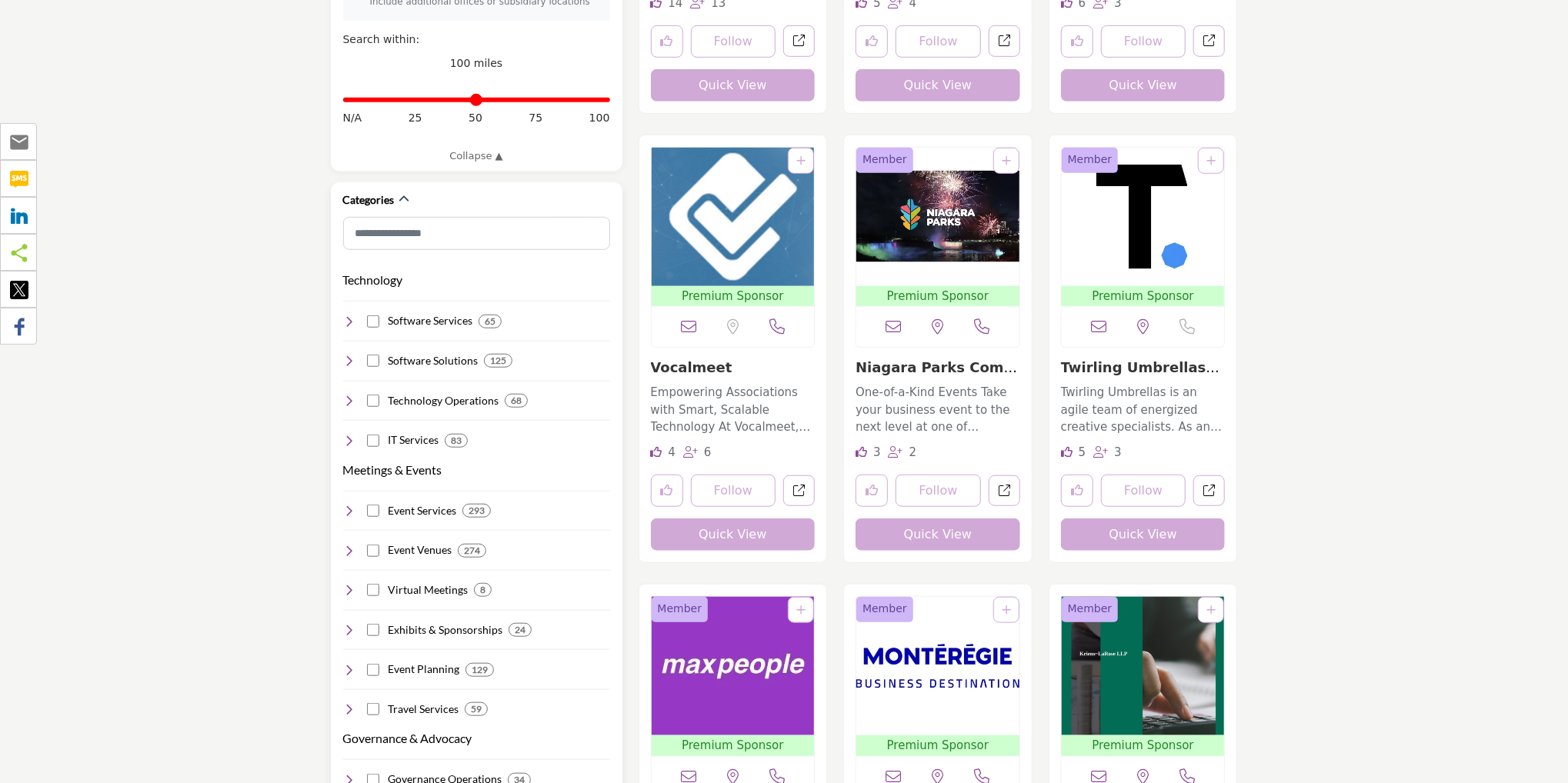
scroll to position [835, 0]
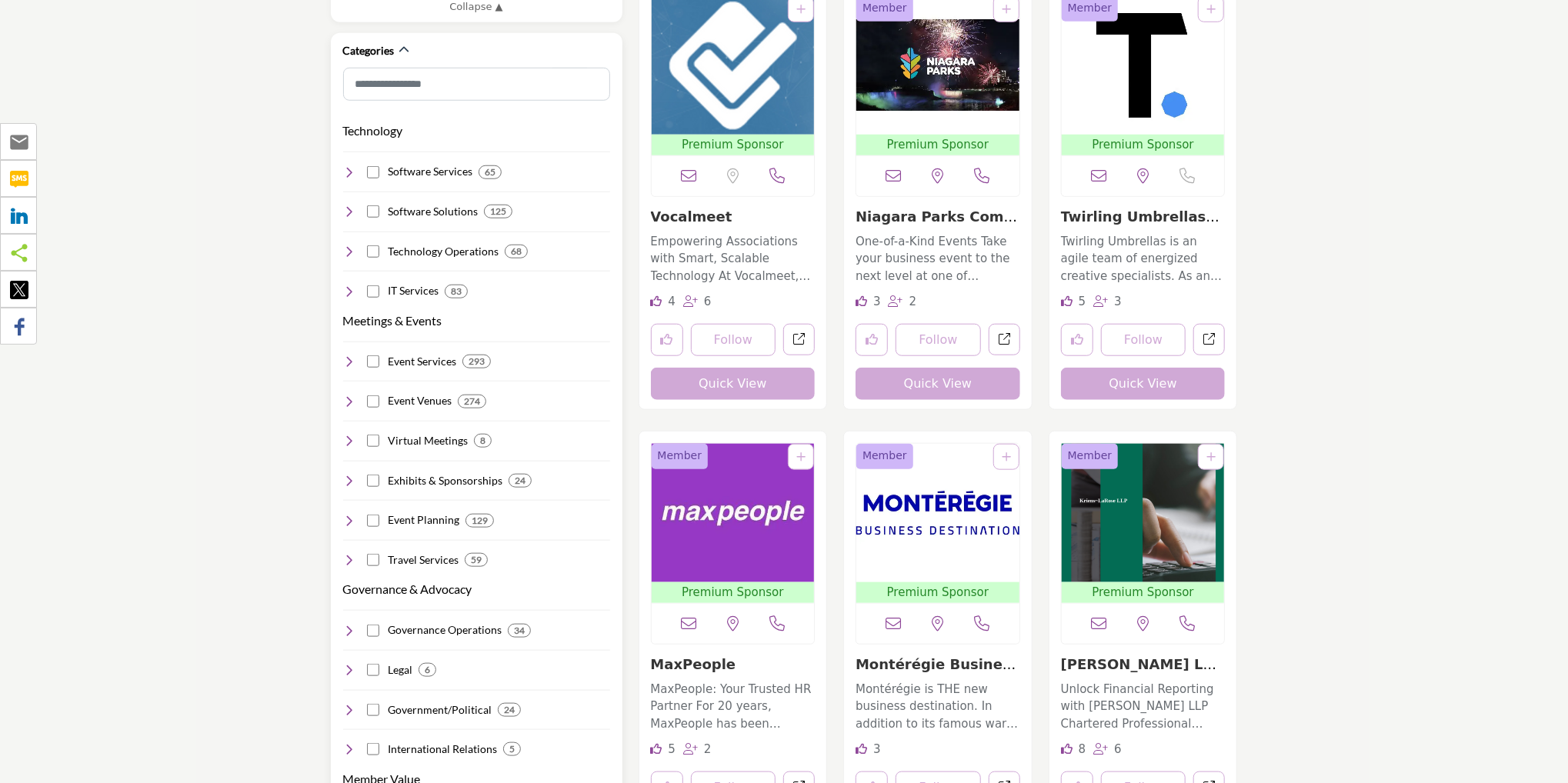
click at [345, 166] on icon at bounding box center [349, 172] width 12 height 12
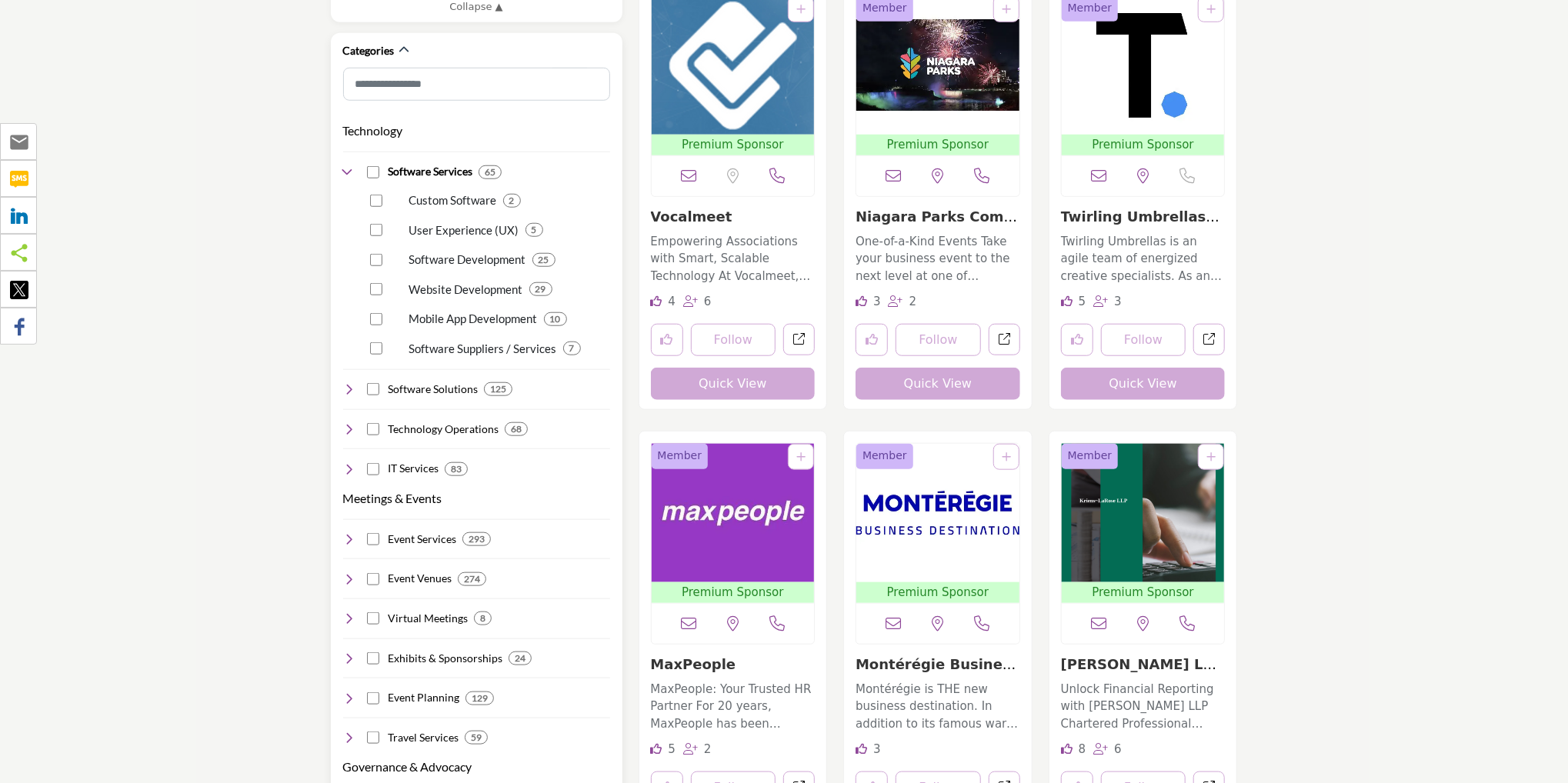
click at [345, 166] on icon at bounding box center [349, 172] width 12 height 12
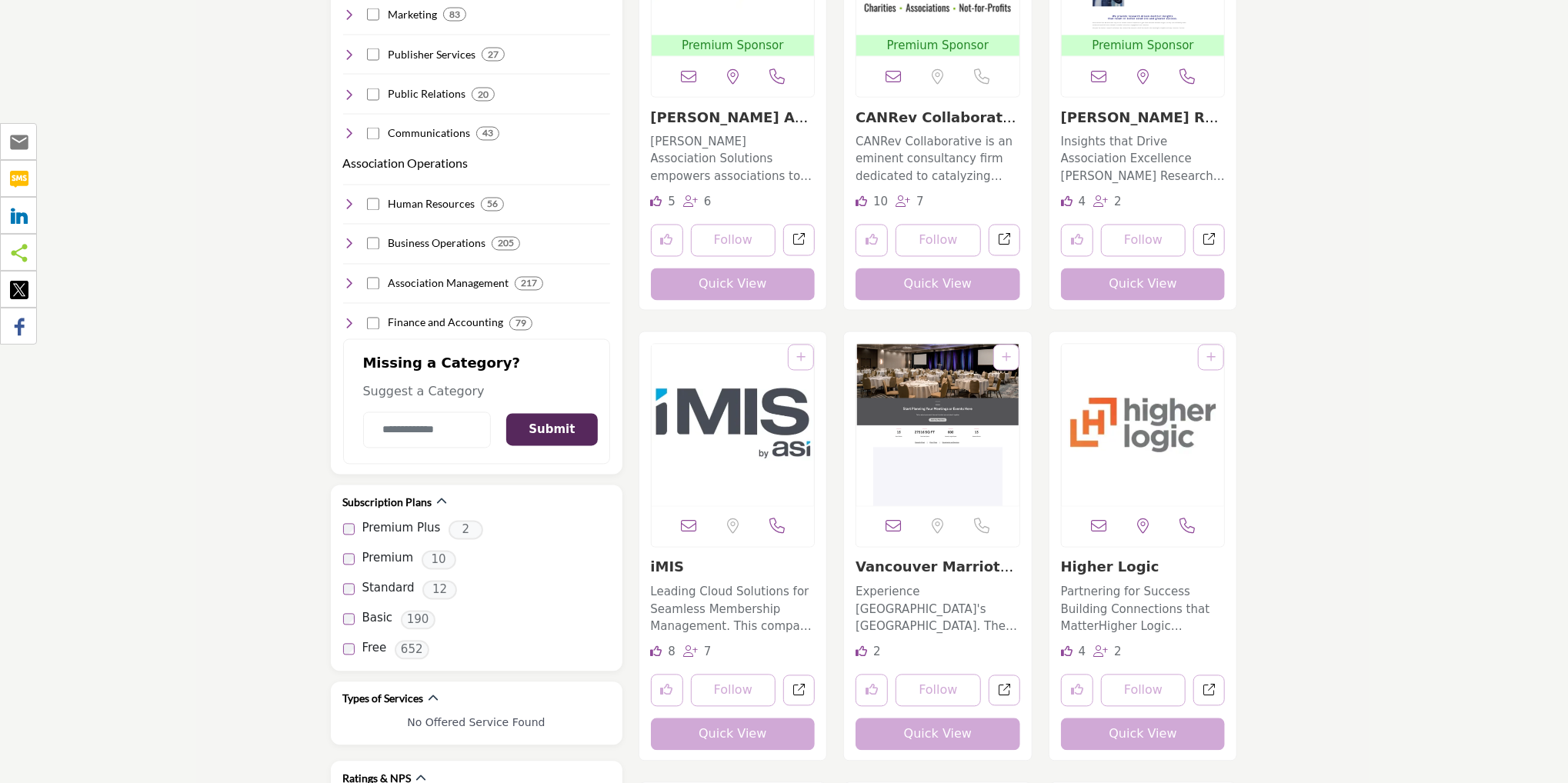
scroll to position [1853, 0]
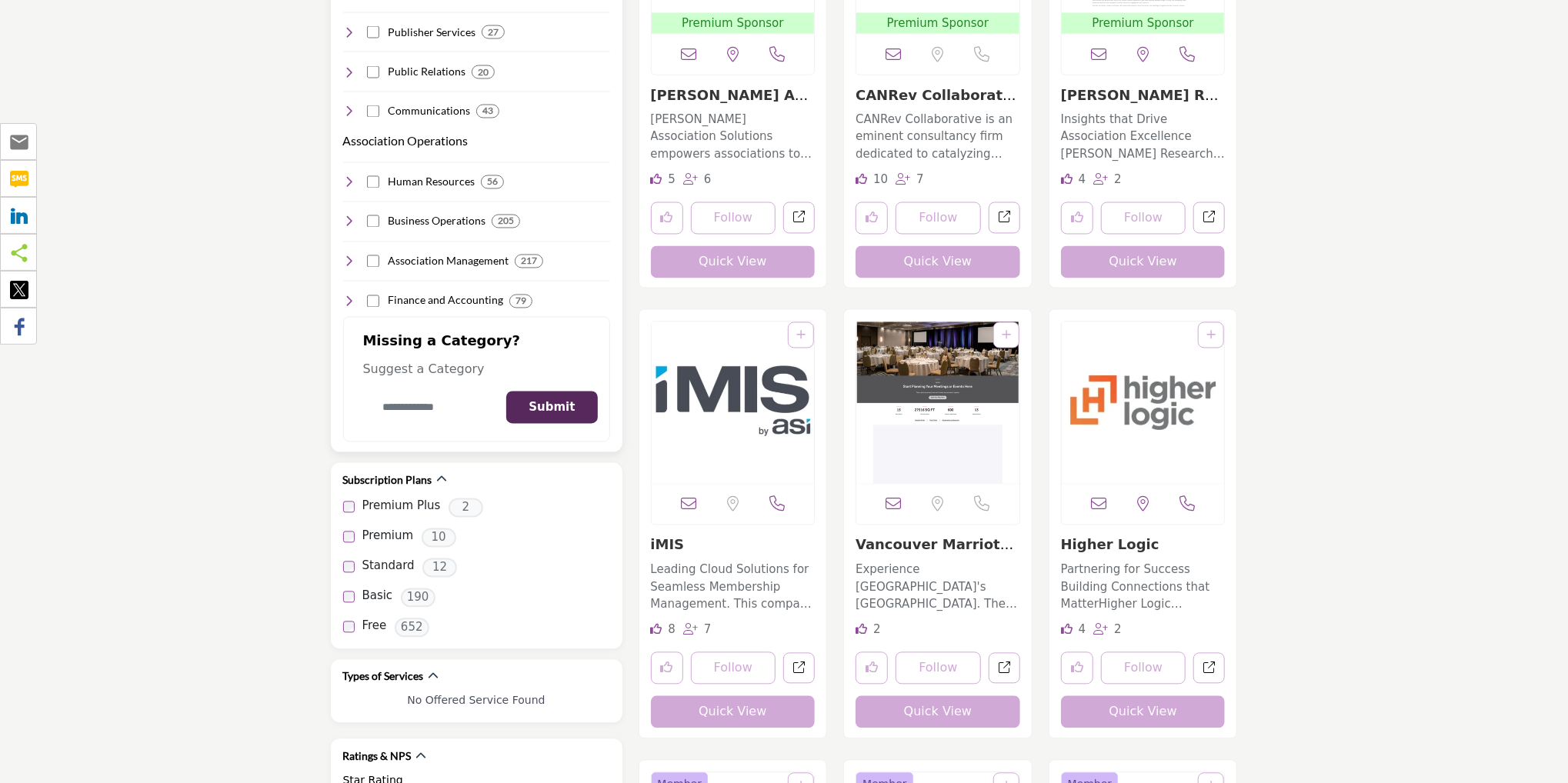
click at [388, 390] on input "Category Name" at bounding box center [427, 408] width 129 height 37
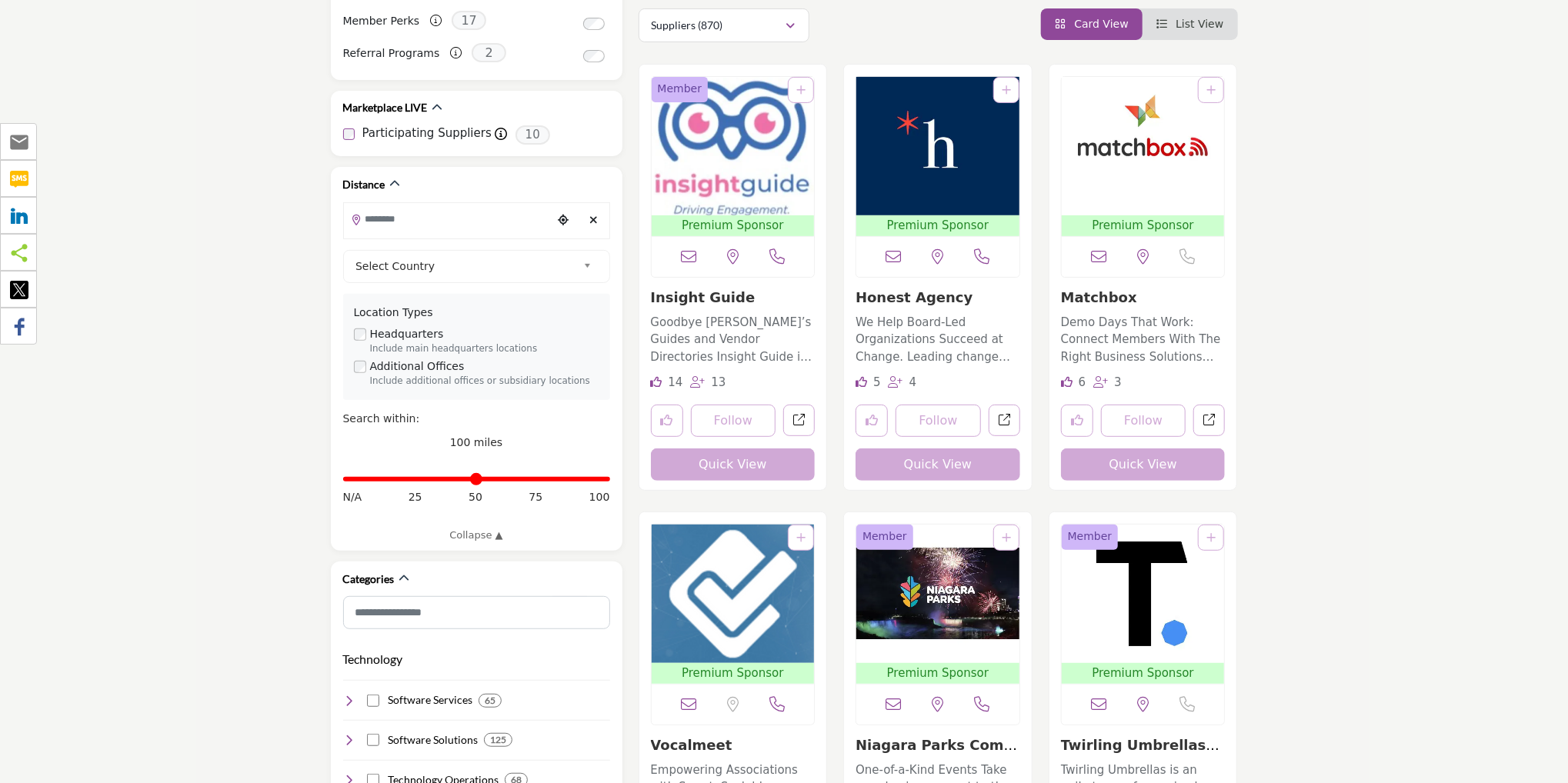
scroll to position [0, 0]
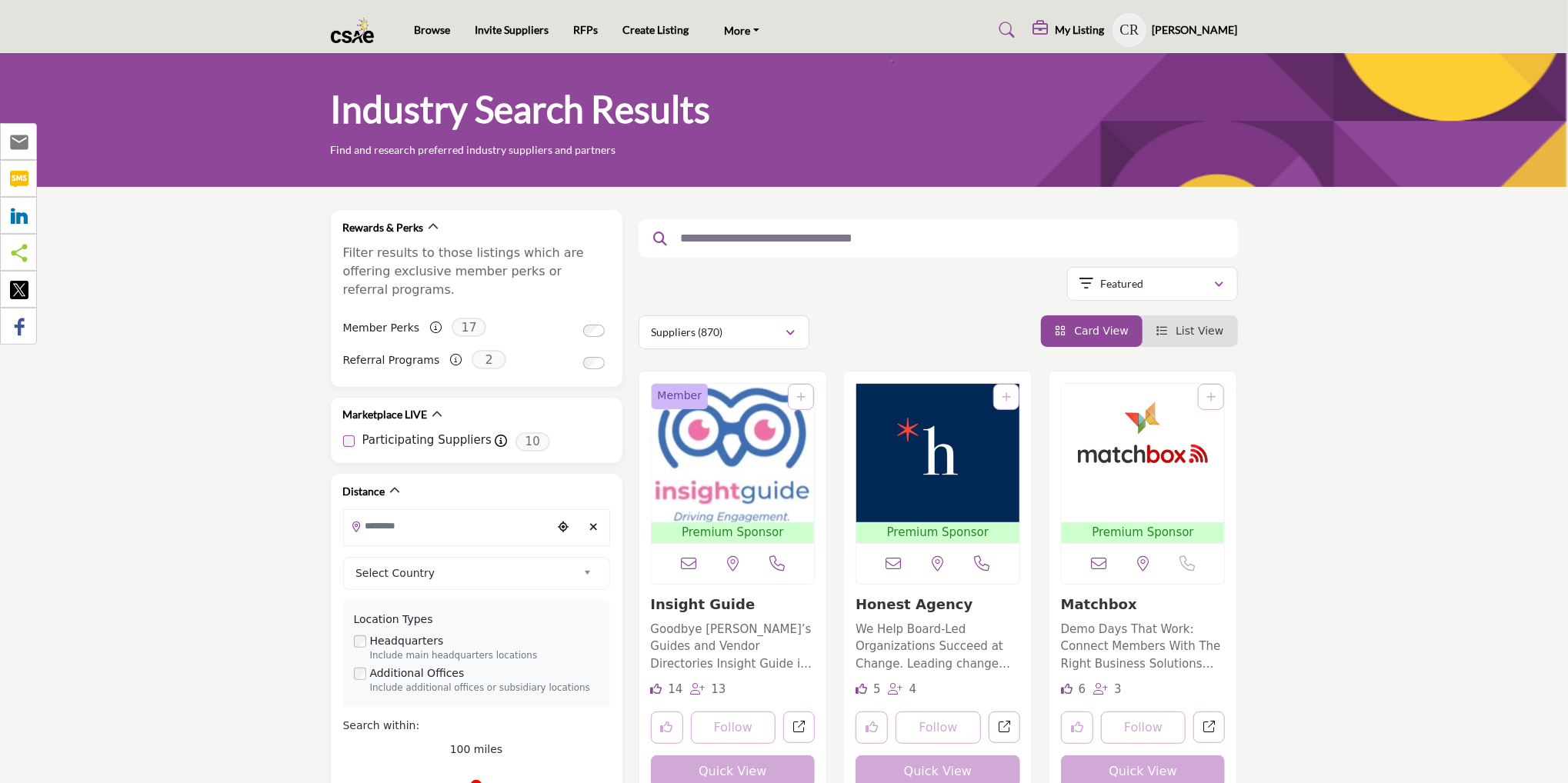
click at [1173, 29] on h5 "[PERSON_NAME]" at bounding box center [1196, 30] width 85 height 16
